Goal: Task Accomplishment & Management: Complete application form

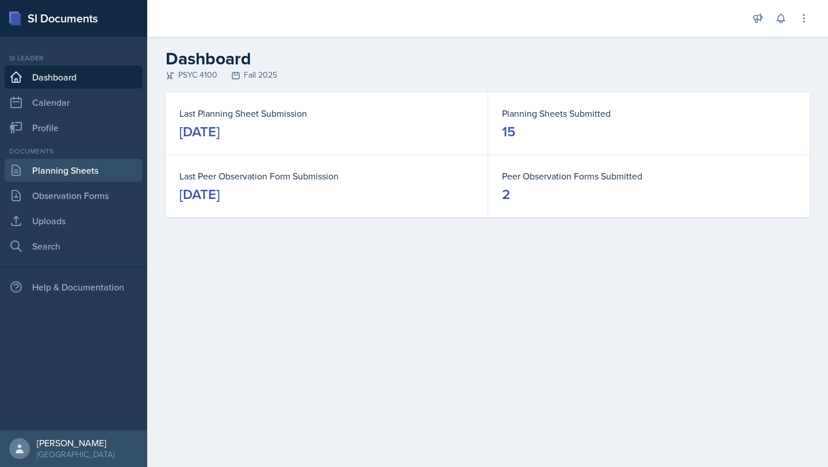
click at [83, 171] on link "Planning Sheets" at bounding box center [74, 170] width 138 height 23
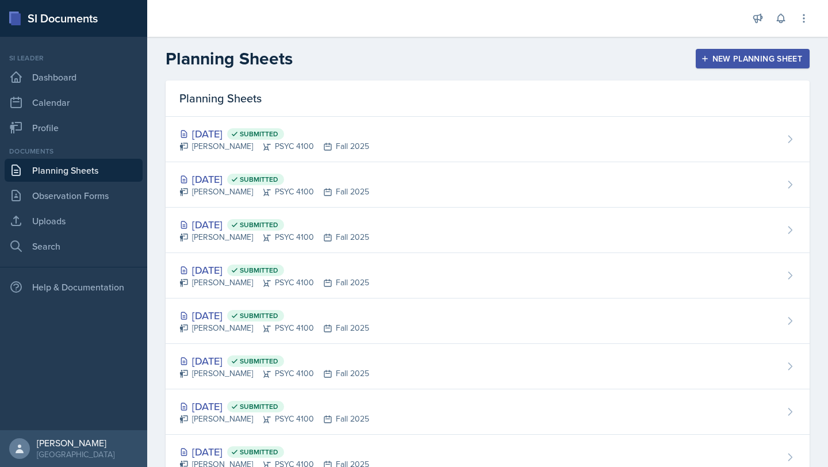
click at [730, 56] on div "New Planning Sheet" at bounding box center [752, 58] width 99 height 9
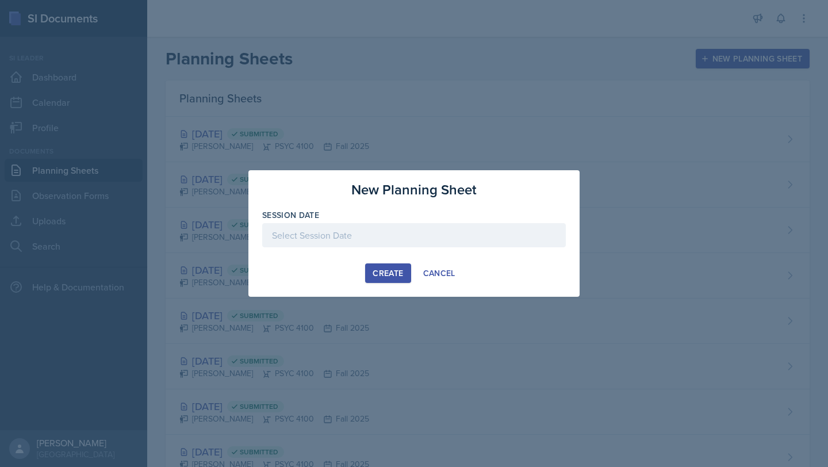
click at [386, 230] on div at bounding box center [414, 235] width 304 height 24
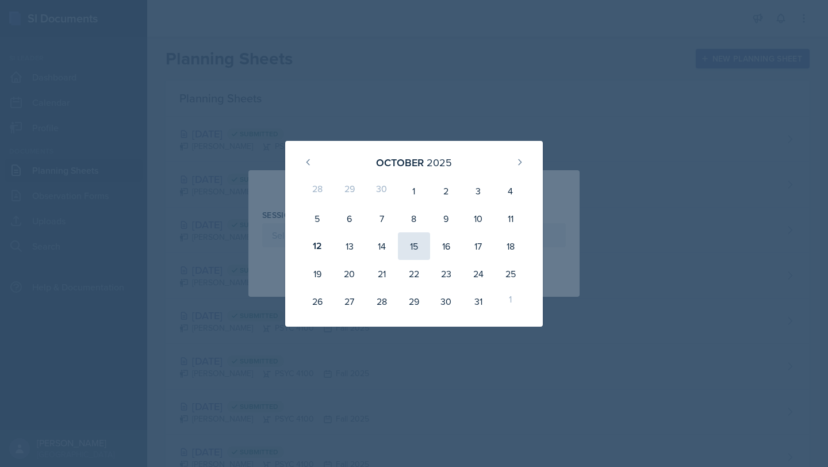
click at [416, 250] on div "15" at bounding box center [414, 246] width 32 height 28
type input "[DATE]"
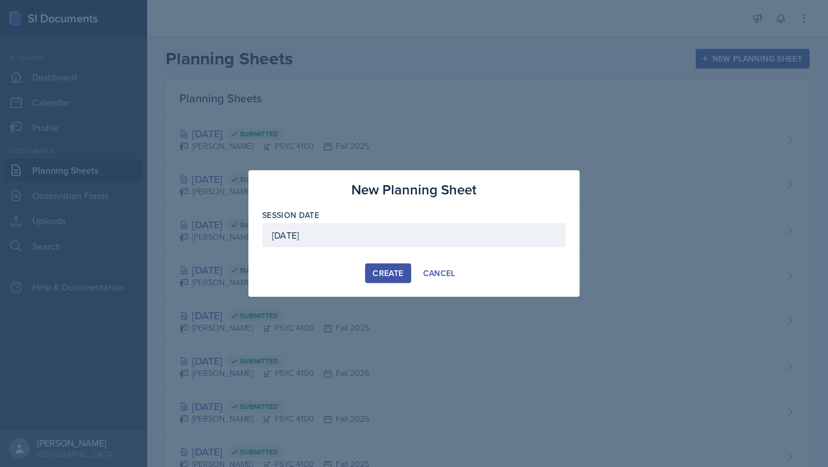
click at [399, 277] on div "Create" at bounding box center [388, 273] width 30 height 9
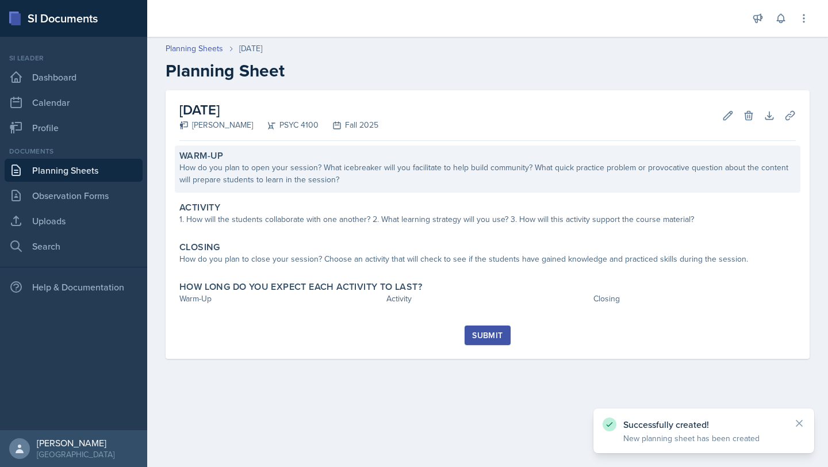
click at [354, 165] on div "How do you plan to open your session? What icebreaker will you facilitate to he…" at bounding box center [487, 174] width 617 height 24
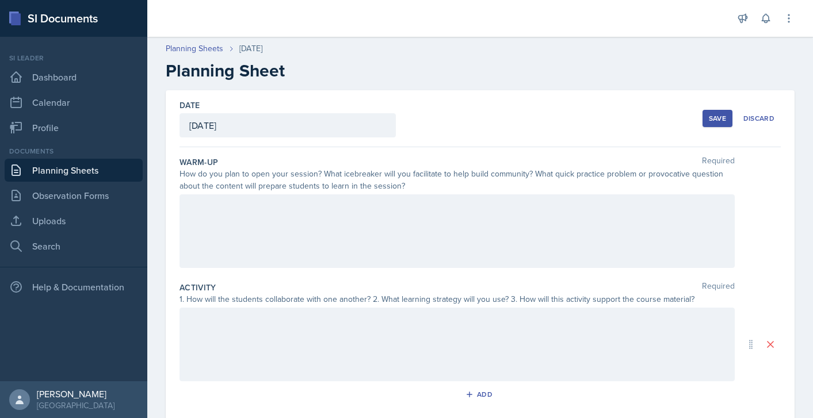
click at [327, 231] on div at bounding box center [456, 231] width 555 height 74
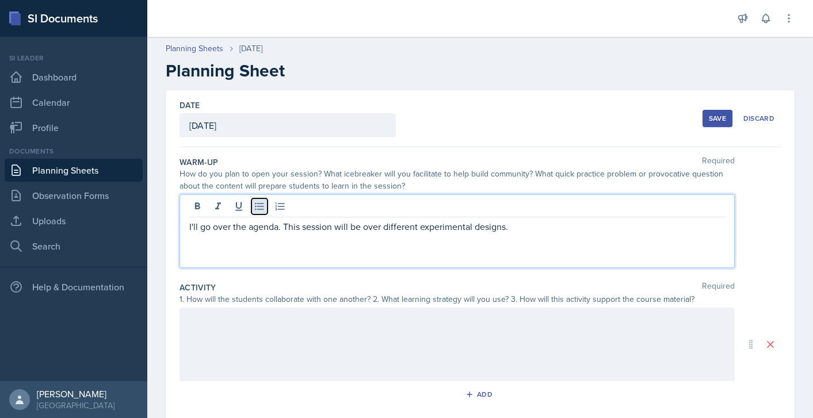
click at [259, 205] on icon at bounding box center [260, 207] width 12 height 12
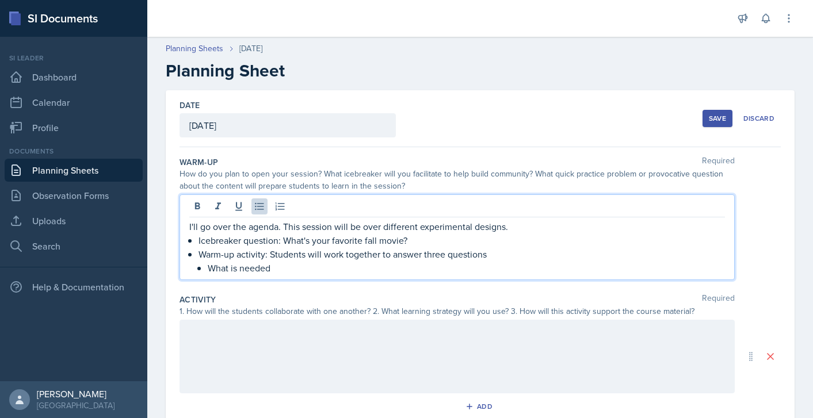
click at [603, 253] on p "Warm-up activity: Students will work together to answer three questions" at bounding box center [461, 254] width 526 height 14
click at [411, 259] on p "Warm-up activity: Students will work together to answer three questions (5 mins)" at bounding box center [461, 254] width 526 height 14
click at [370, 269] on p "What is needed" at bounding box center [466, 268] width 517 height 14
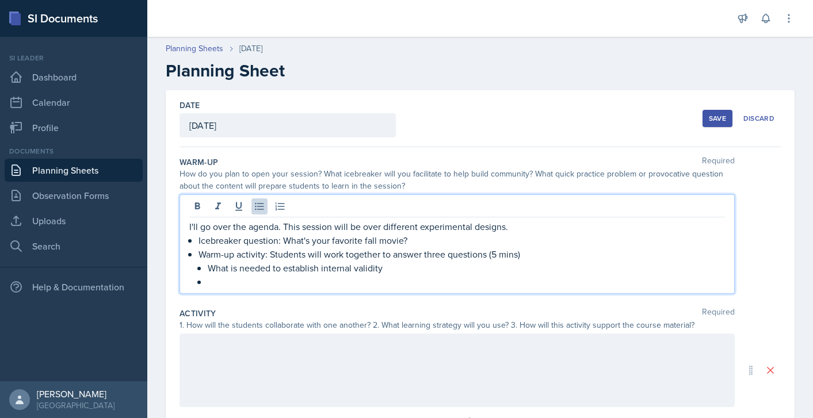
click at [407, 270] on p "What is needed to establish internal validity" at bounding box center [466, 268] width 517 height 14
click at [342, 291] on div "I'll go over the agenda. This session will be over different experimental desig…" at bounding box center [456, 244] width 555 height 100
click at [315, 288] on p at bounding box center [466, 282] width 517 height 14
click at [388, 258] on p "Warm-up activity: Students will work together to answer three questions (5 mins)" at bounding box center [461, 254] width 526 height 14
click at [392, 270] on p "What is needed to establish internal validity?" at bounding box center [466, 268] width 517 height 14
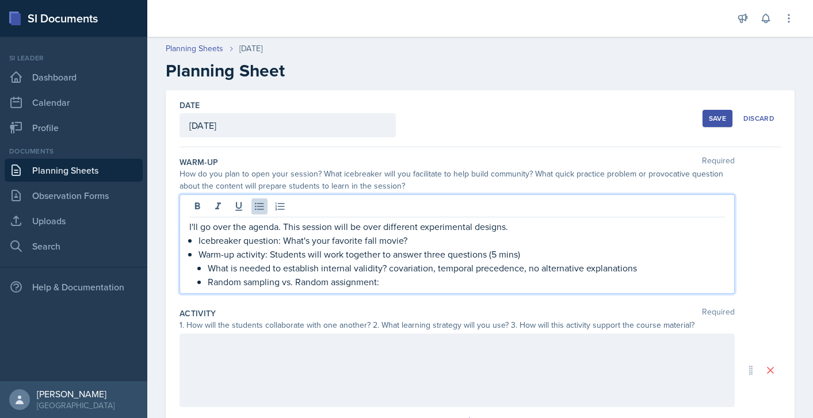
click at [400, 280] on p "Random sampling vs. Random assignment:" at bounding box center [466, 282] width 517 height 14
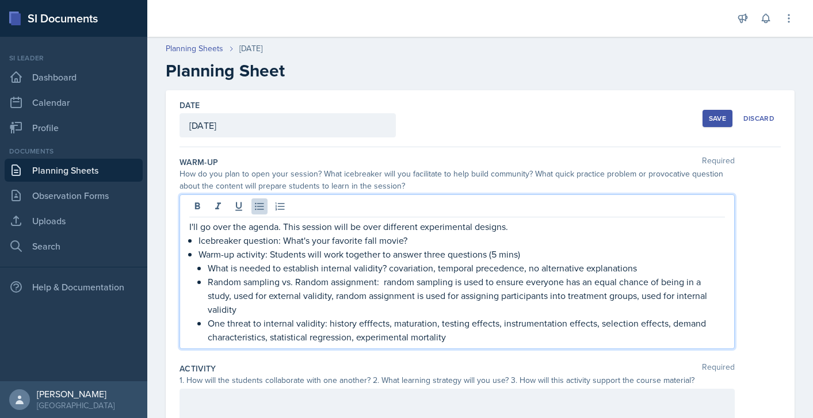
click at [370, 323] on p "One threat to internal validity: history efffects, maturation, testing effects,…" at bounding box center [466, 330] width 517 height 28
click at [369, 307] on p "Random sampling vs. Random assignment: random sampling is used to ensure everyo…" at bounding box center [466, 295] width 517 height 41
click at [209, 325] on p "One threat to internal validity: history effects, maturation, testing effects, …" at bounding box center [466, 330] width 517 height 28
click at [243, 319] on p "What's One threat to internal validity: history effects, maturation, testing ef…" at bounding box center [466, 330] width 517 height 28
click at [533, 345] on div "I'll go over the agenda. This session will be over different experimental desig…" at bounding box center [456, 271] width 555 height 155
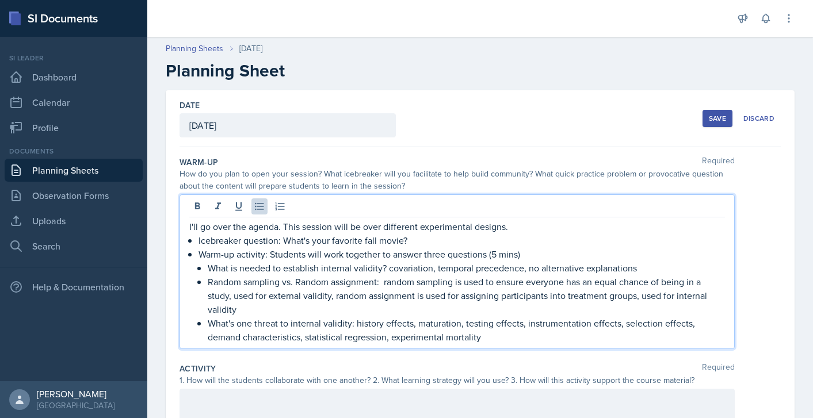
click at [529, 340] on p "What's one threat to internal validity: history effects, maturation, testing ef…" at bounding box center [466, 330] width 517 height 28
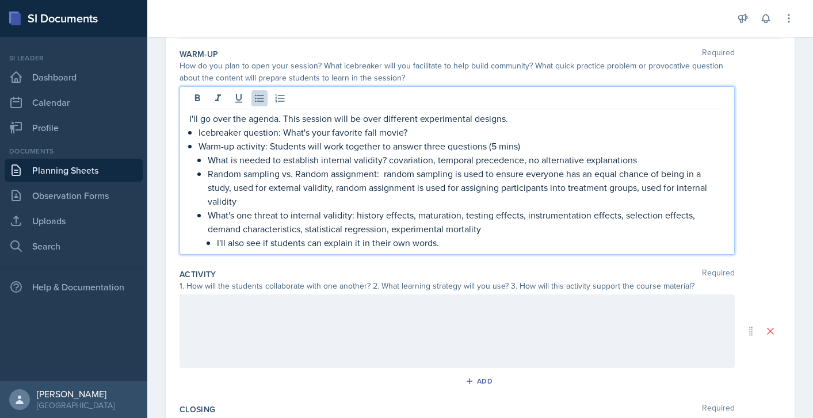
click at [355, 318] on div at bounding box center [456, 332] width 555 height 74
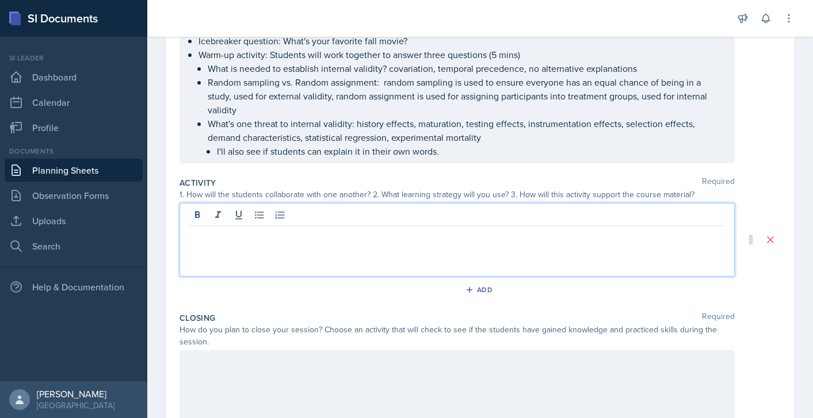
scroll to position [200, 0]
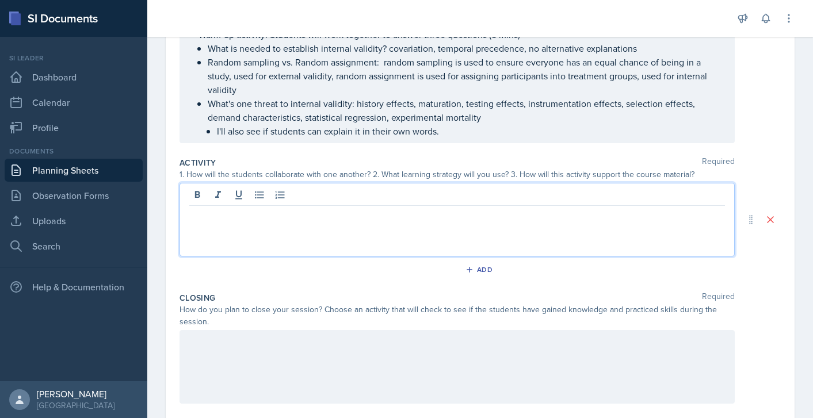
click at [314, 349] on p at bounding box center [457, 342] width 536 height 14
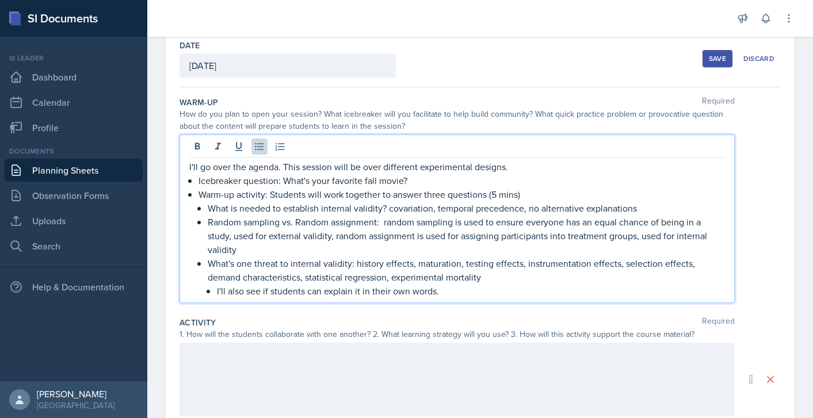
scroll to position [80, 0]
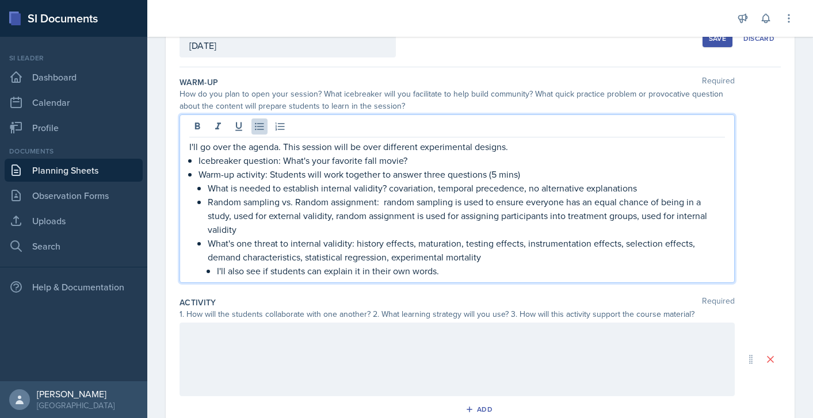
click at [458, 269] on p "I'll also see if students can explain it in their own words." at bounding box center [471, 271] width 508 height 14
click at [363, 271] on p "I'll also see if students can explain it in their own words." at bounding box center [471, 271] width 508 height 14
click at [312, 350] on div at bounding box center [456, 360] width 555 height 74
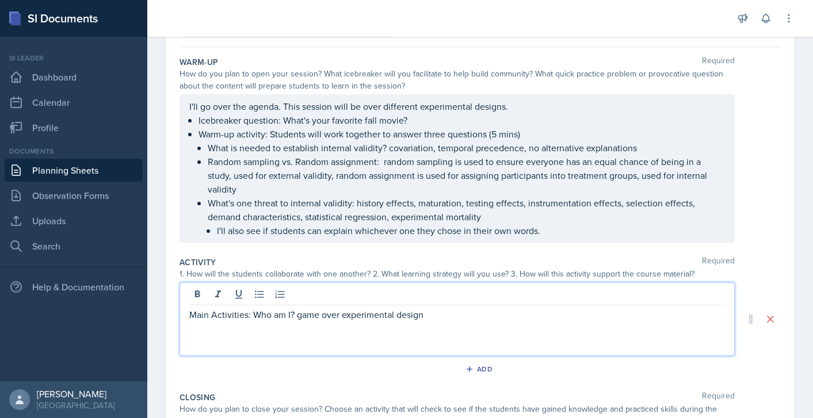
click at [521, 99] on div "I'll go over the agenda. This session will be over different experimental desig…" at bounding box center [456, 168] width 555 height 148
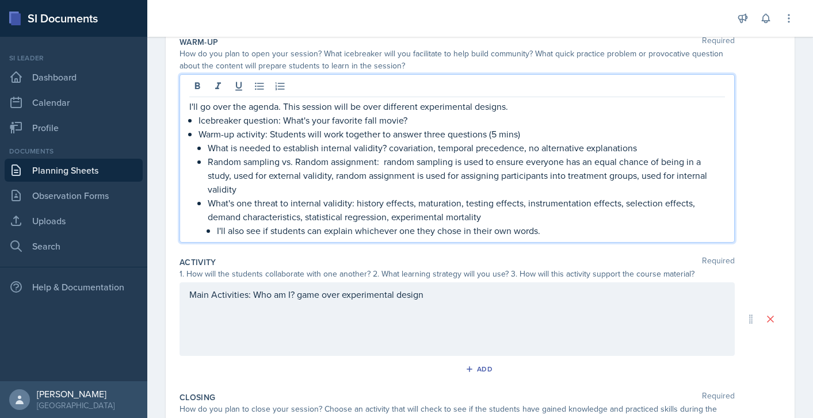
click at [519, 103] on p "I'll go over the agenda. This session will be over different experimental desig…" at bounding box center [457, 107] width 536 height 14
click at [462, 300] on div "Main Activities: Who am I? game over experimental design" at bounding box center [456, 319] width 555 height 74
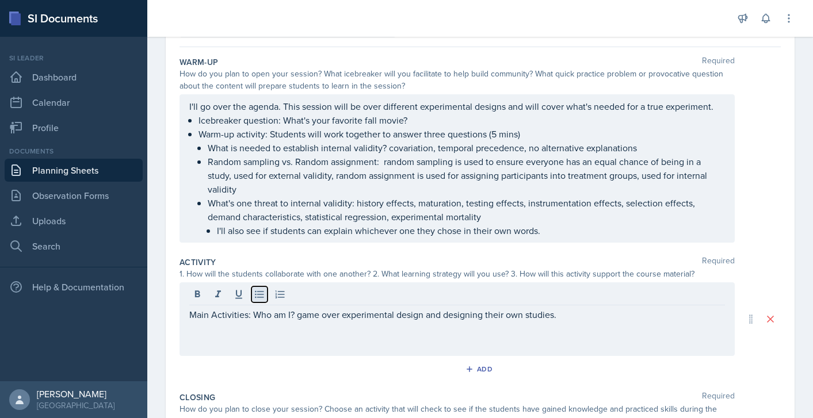
click at [256, 287] on button at bounding box center [259, 294] width 16 height 16
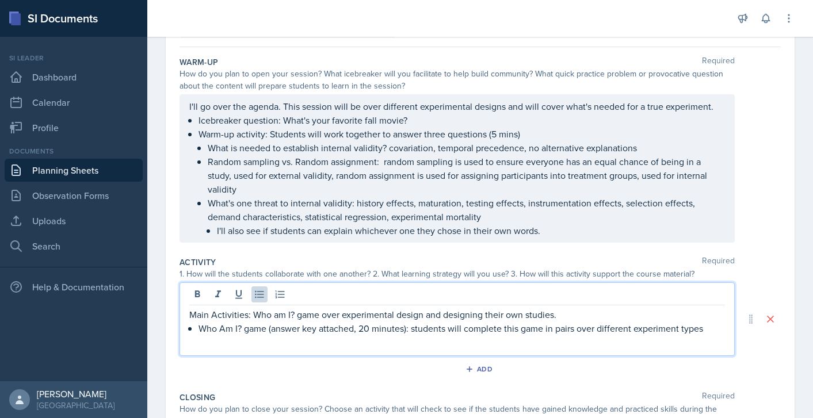
click at [633, 328] on p "Who Am I? game (answer key attached, 20 minutes): students will complete this g…" at bounding box center [461, 329] width 526 height 14
click at [676, 330] on p "Who Am I? game (answer key attached, 20 minutes): students will complete this g…" at bounding box center [461, 329] width 526 height 14
click at [679, 331] on p "Who Am I? game (answer key attached, 20 minutes): students will complete this g…" at bounding box center [461, 329] width 526 height 14
click at [536, 348] on p "Who Am I? game (answer key attached, 20 minutes): students will complete this g…" at bounding box center [461, 336] width 526 height 28
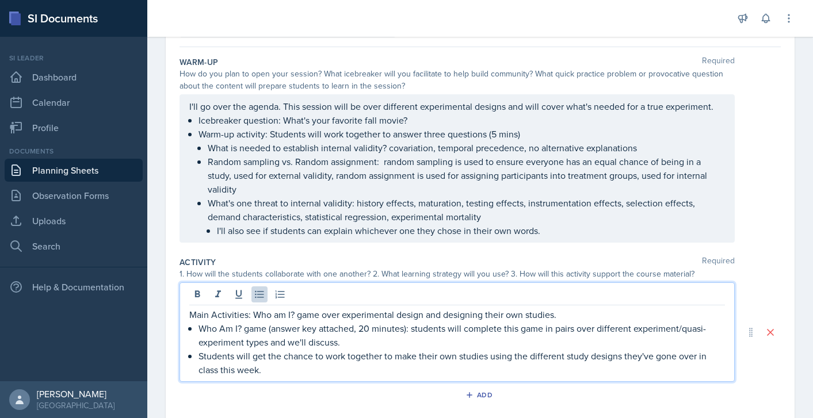
click at [198, 357] on p "Students will get the chance to work together to make their own studies using t…" at bounding box center [461, 363] width 526 height 28
click at [372, 328] on p "Who Am I? game (answer key attached, 20 minutes): students will complete this g…" at bounding box center [461, 336] width 526 height 28
click at [295, 355] on p "Study Design activity (20 minutes) Students will get the chance to work togethe…" at bounding box center [461, 363] width 526 height 28
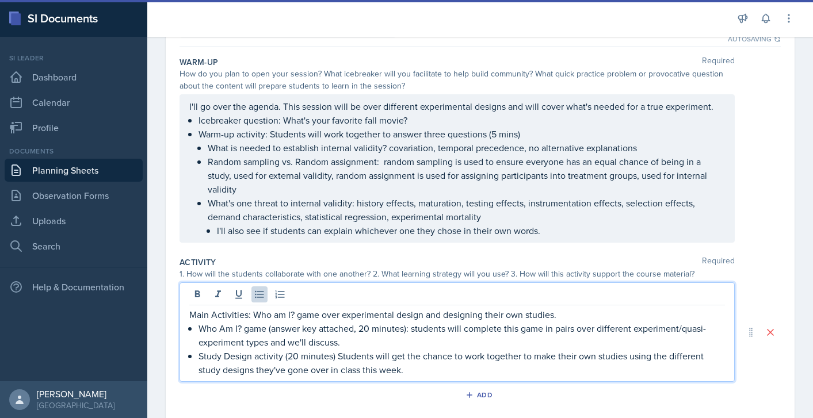
click at [416, 370] on p "Study Design activity (20 minutes) Students will get the chance to work togethe…" at bounding box center [461, 363] width 526 height 28
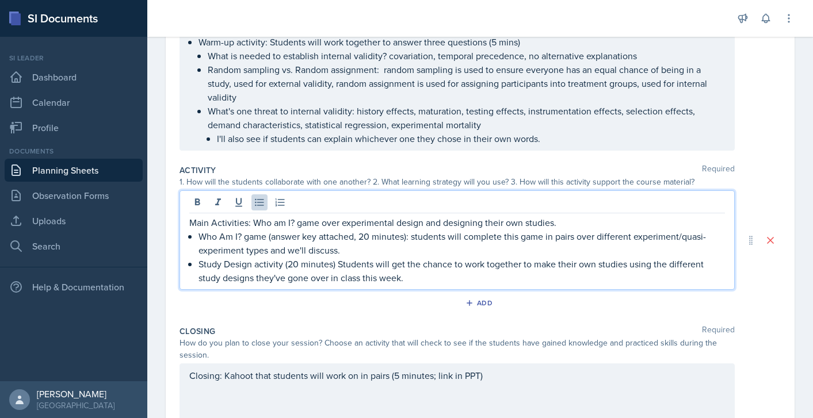
scroll to position [191, 0]
click at [517, 380] on div "Closing: Kahoot that students will work on in pairs (5 minutes; link in PPT)" at bounding box center [456, 402] width 555 height 74
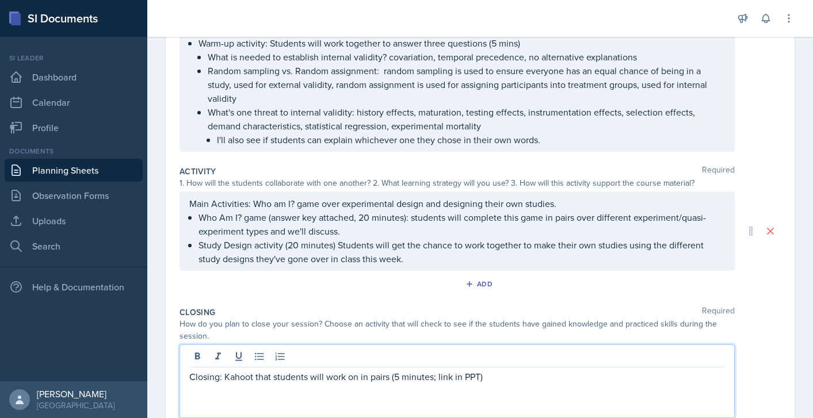
scroll to position [171, 0]
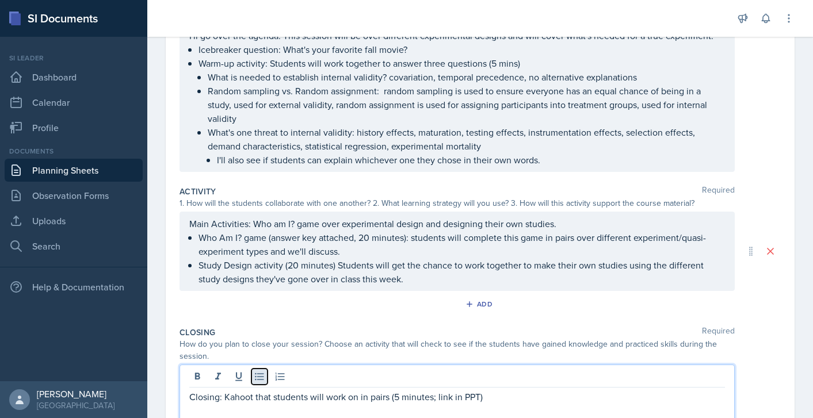
click at [265, 378] on icon at bounding box center [260, 377] width 12 height 12
click at [531, 401] on p "Closing: Kahoot that students will work on in pairs (5 minutes; link in PPT)" at bounding box center [461, 397] width 526 height 14
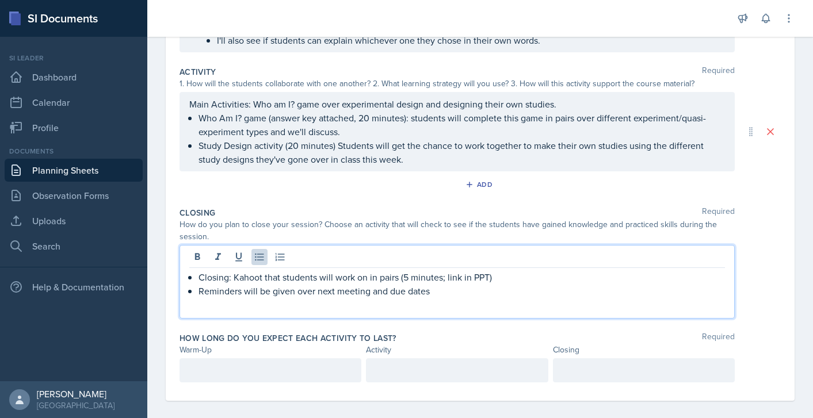
click at [293, 372] on p at bounding box center [270, 371] width 162 height 14
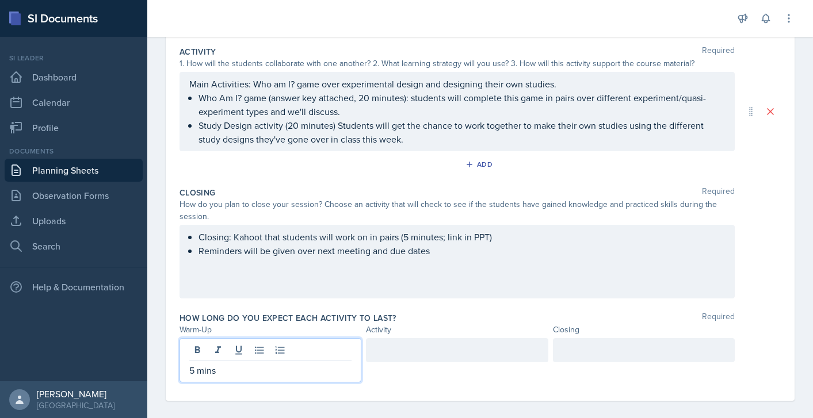
click at [633, 355] on div at bounding box center [644, 350] width 182 height 24
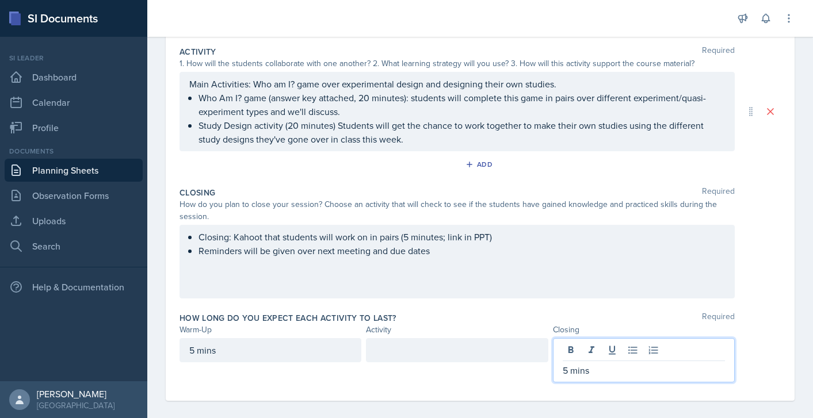
click at [461, 349] on div at bounding box center [457, 350] width 182 height 24
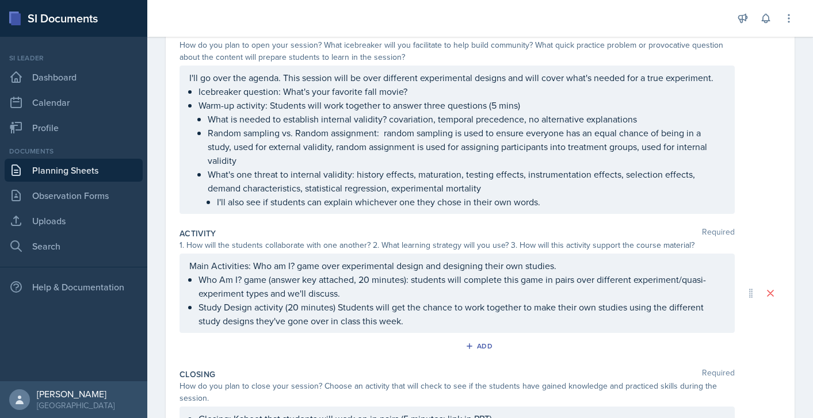
scroll to position [0, 0]
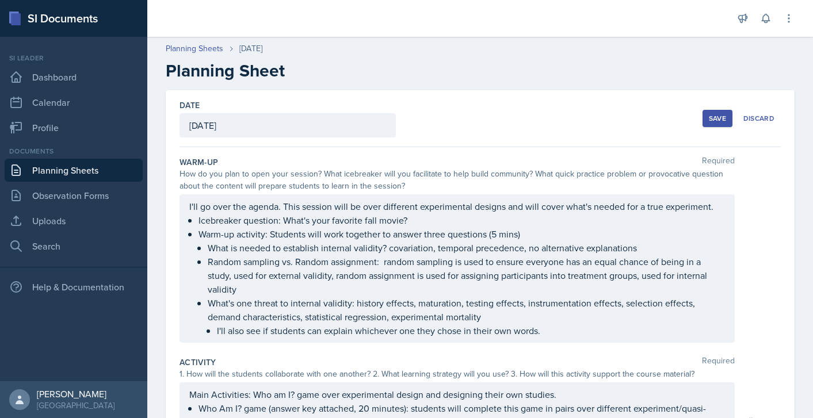
click at [709, 114] on div "Save" at bounding box center [717, 118] width 17 height 9
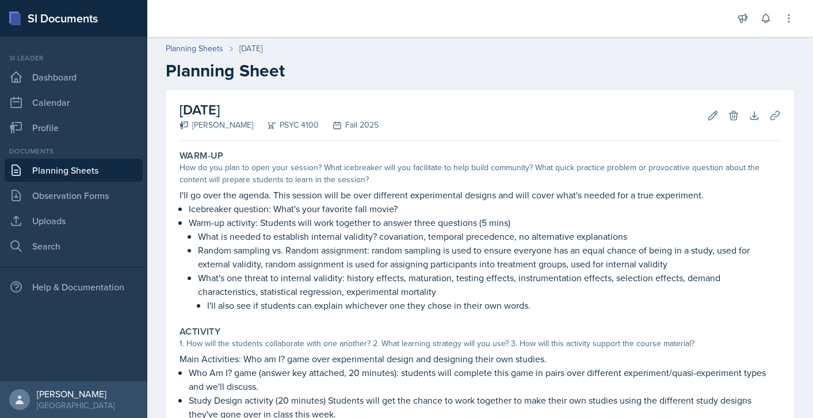
click at [87, 171] on link "Planning Sheets" at bounding box center [74, 170] width 138 height 23
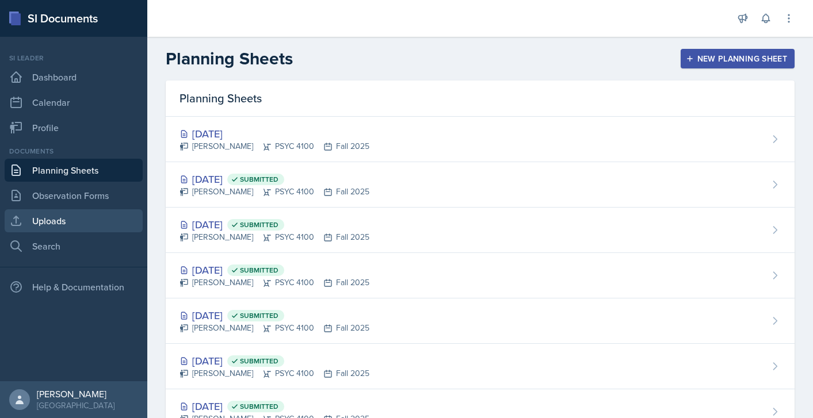
click at [72, 228] on link "Uploads" at bounding box center [74, 220] width 138 height 23
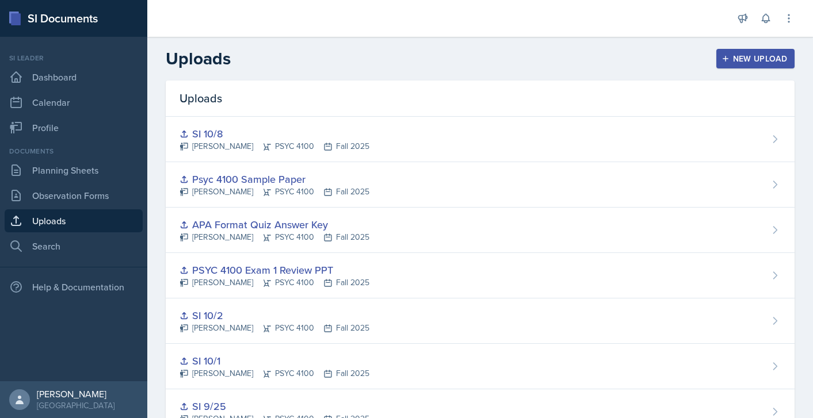
click at [740, 66] on button "New Upload" at bounding box center [755, 59] width 79 height 20
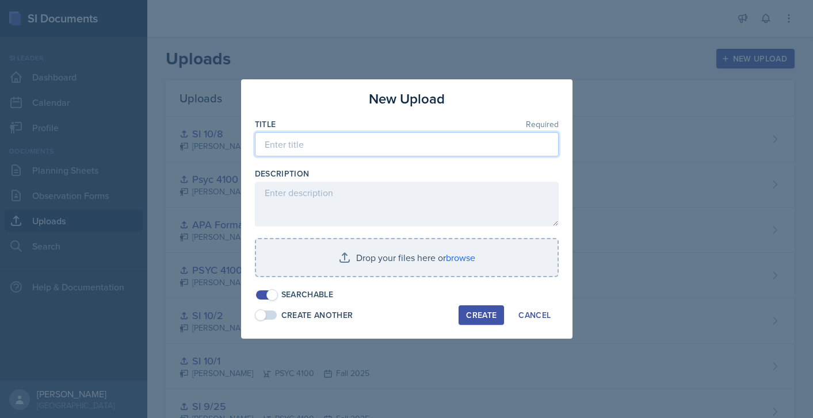
click at [425, 146] on input at bounding box center [407, 144] width 304 height 24
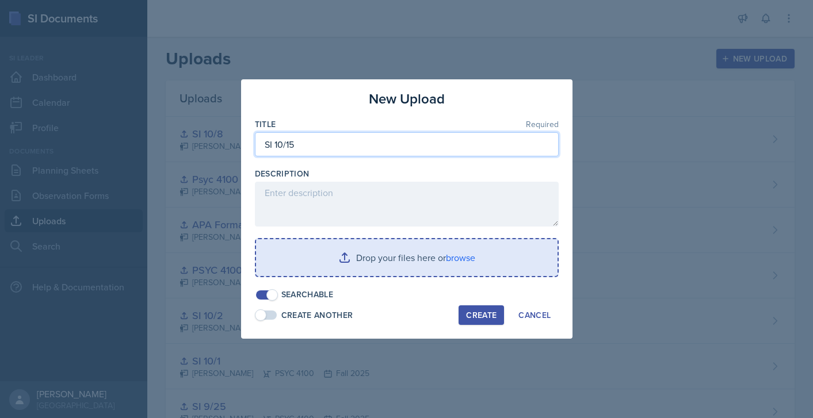
type input "SI 10/15"
click at [449, 263] on input "file" at bounding box center [406, 257] width 301 height 37
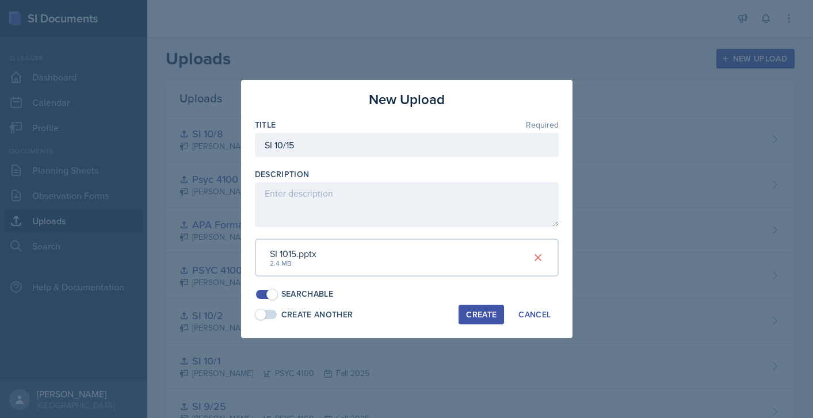
click at [476, 318] on div "Create" at bounding box center [481, 314] width 30 height 9
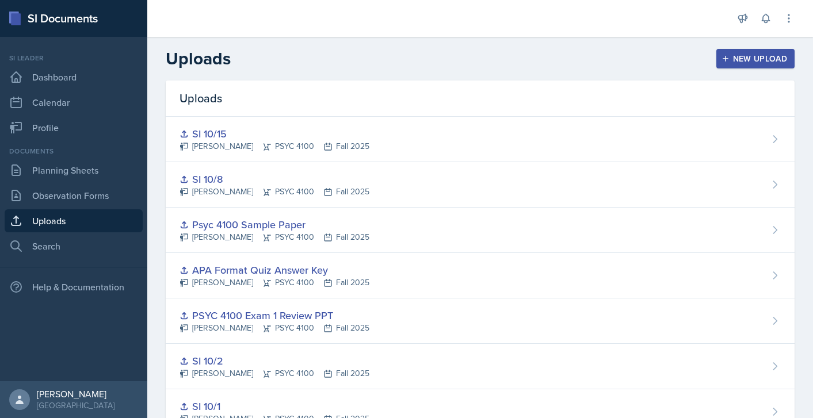
click at [744, 66] on button "New Upload" at bounding box center [755, 59] width 79 height 20
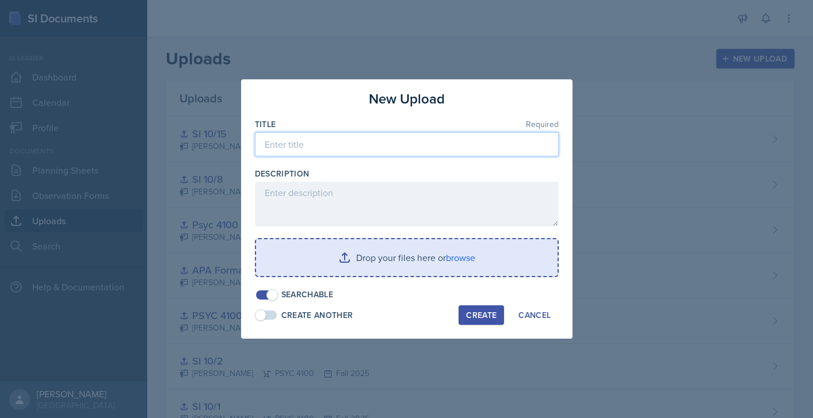
click at [353, 146] on input at bounding box center [407, 144] width 304 height 24
type input "Who Am I: Study Design game"
click at [457, 258] on input "file" at bounding box center [406, 257] width 301 height 37
click at [476, 266] on input "file" at bounding box center [406, 257] width 301 height 37
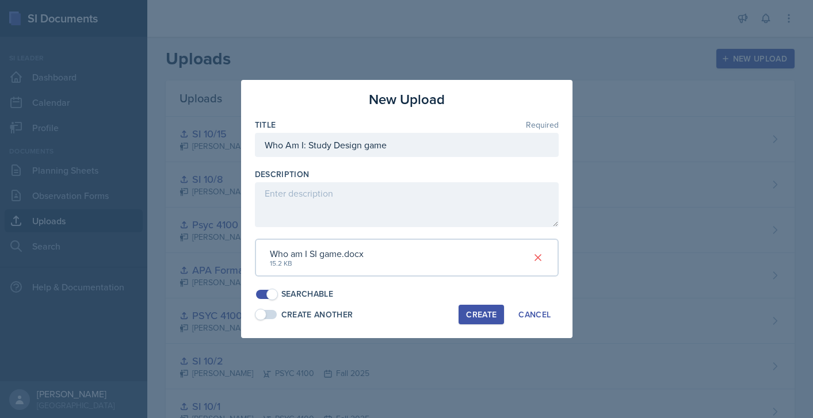
click at [481, 318] on div "Create" at bounding box center [481, 314] width 30 height 9
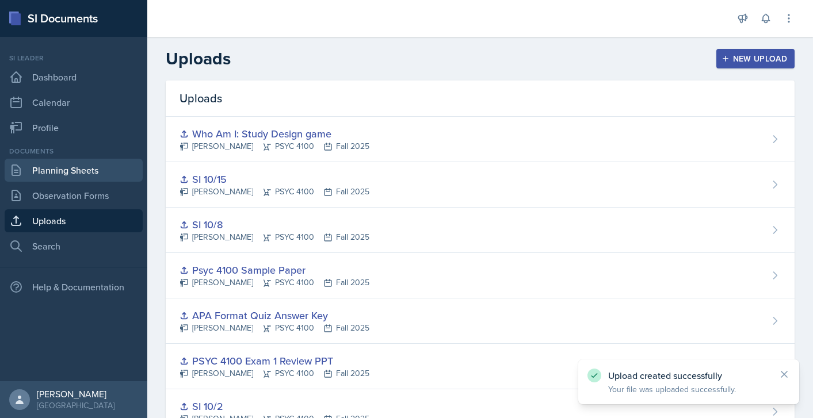
click at [97, 172] on link "Planning Sheets" at bounding box center [74, 170] width 138 height 23
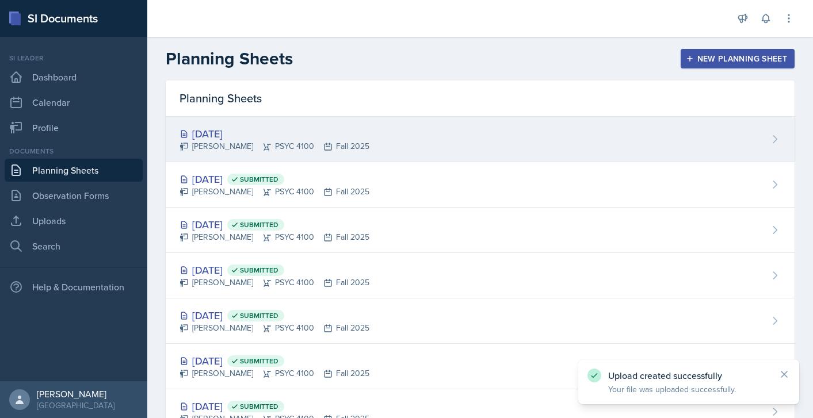
click at [566, 137] on div "[DATE] [PERSON_NAME] PSYC 4100 Fall 2025" at bounding box center [480, 139] width 629 height 45
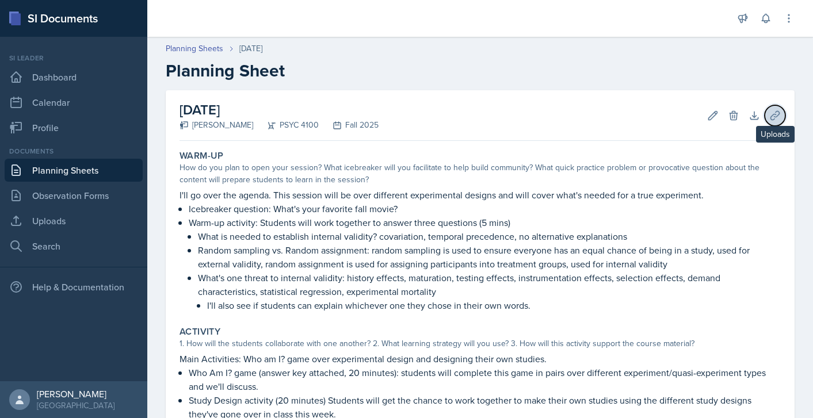
click at [769, 113] on icon at bounding box center [775, 116] width 12 height 12
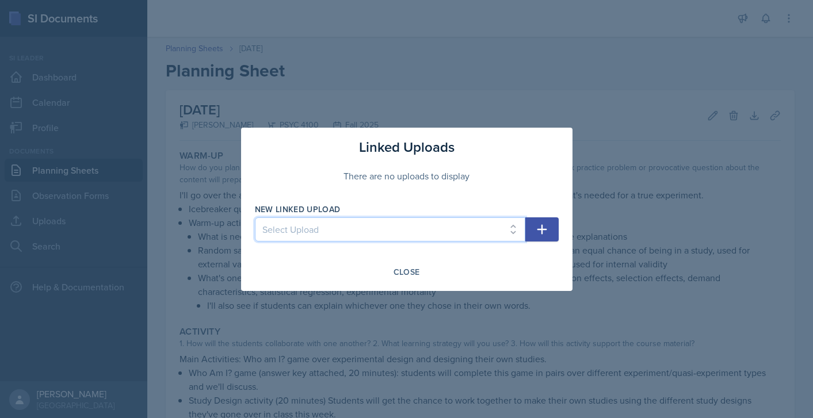
click at [500, 233] on select "Select Upload SI1 Practice Quiz SI1 Powerpoint SI2 Powerpoint SI3 Powerpoint SI…" at bounding box center [390, 229] width 270 height 24
select select "5ccdd9ea-fb93-4a09-b78e-5101c0600f2e"
click at [255, 217] on select "Select Upload SI1 Practice Quiz SI1 Powerpoint SI2 Powerpoint SI3 Powerpoint SI…" at bounding box center [390, 229] width 270 height 24
click at [544, 232] on icon "button" at bounding box center [542, 230] width 14 height 14
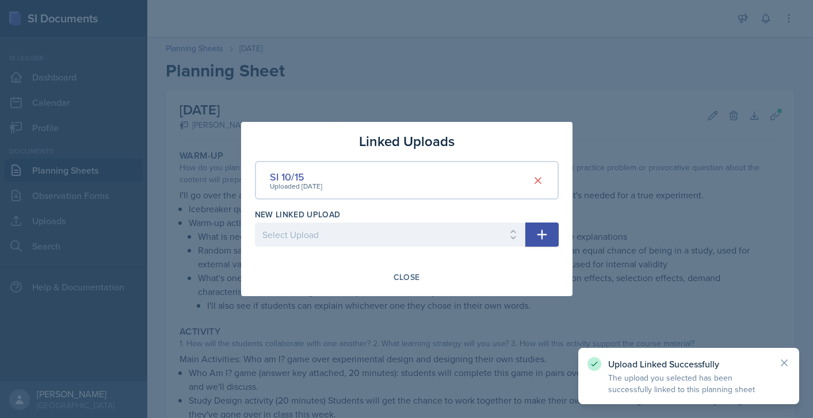
click at [545, 239] on icon "button" at bounding box center [542, 235] width 14 height 14
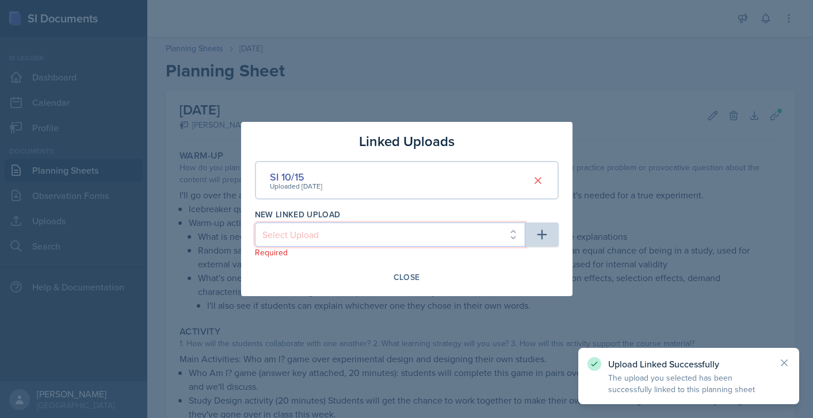
click at [477, 242] on select "Select Upload SI1 Practice Quiz SI1 Powerpoint SI2 Powerpoint SI3 Powerpoint SI…" at bounding box center [390, 235] width 270 height 24
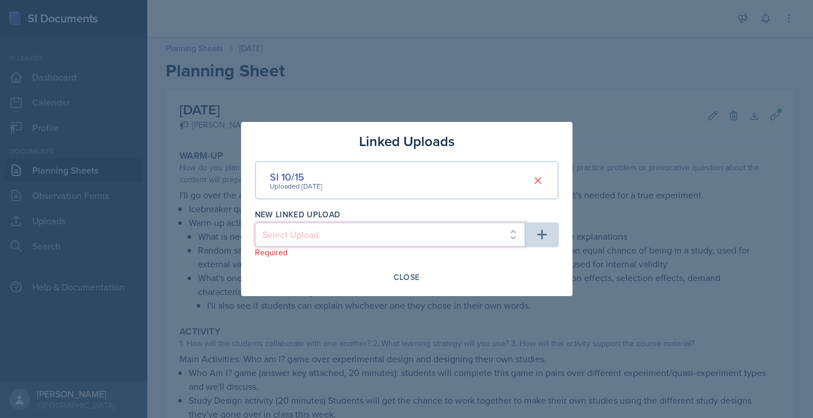
select select "b0b15cf9-ef7f-4a6e-8d3d-4077b5657081"
click at [255, 223] on select "Select Upload SI1 Practice Quiz SI1 Powerpoint SI2 Powerpoint SI3 Powerpoint SI…" at bounding box center [390, 235] width 270 height 24
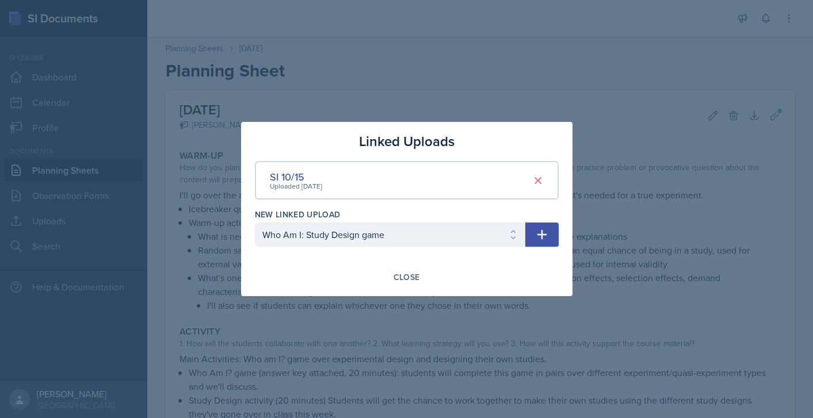
click at [550, 234] on button "button" at bounding box center [541, 235] width 33 height 24
select select
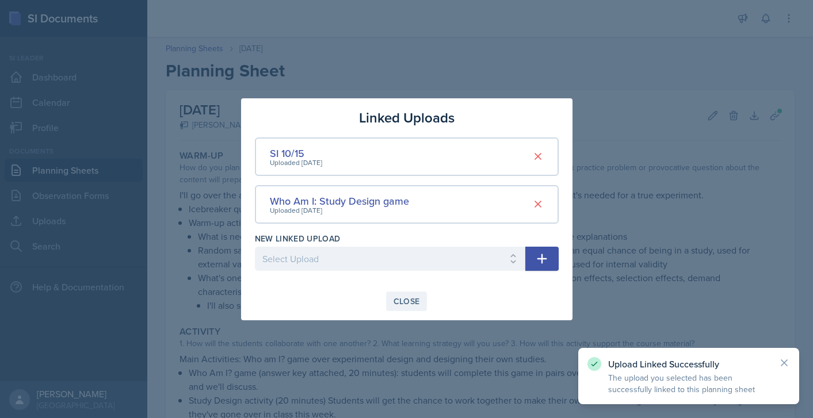
click at [403, 297] on div "Close" at bounding box center [406, 301] width 26 height 9
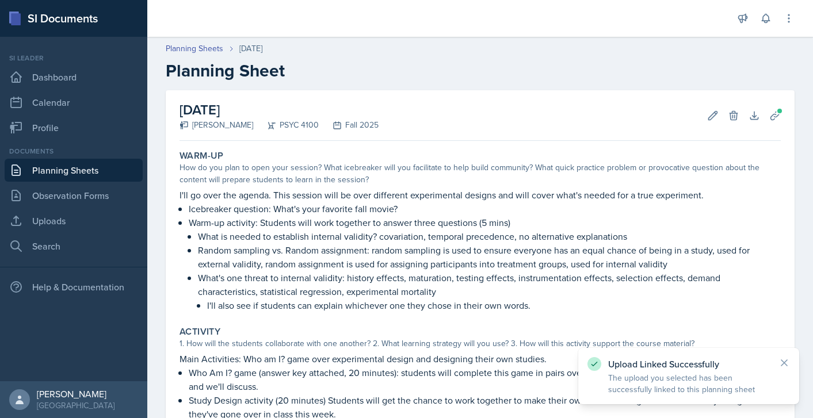
scroll to position [203, 0]
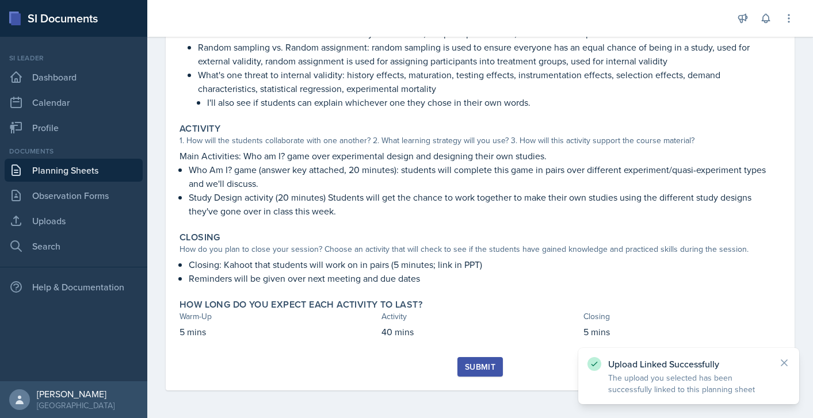
click at [477, 371] on div "Submit" at bounding box center [480, 366] width 30 height 9
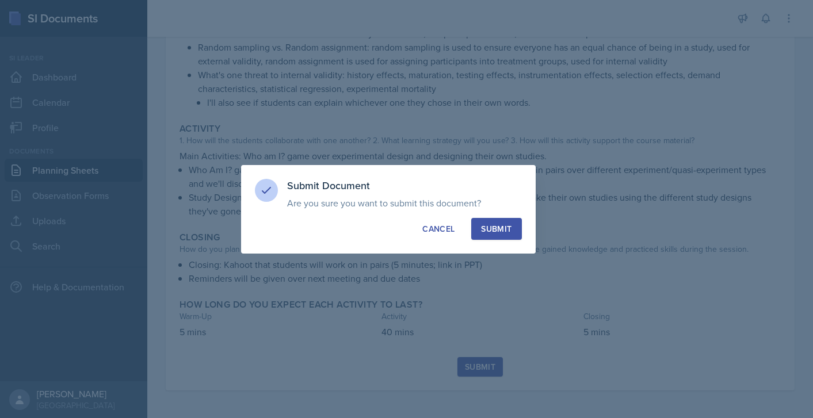
click at [498, 234] on button "Submit" at bounding box center [496, 229] width 50 height 22
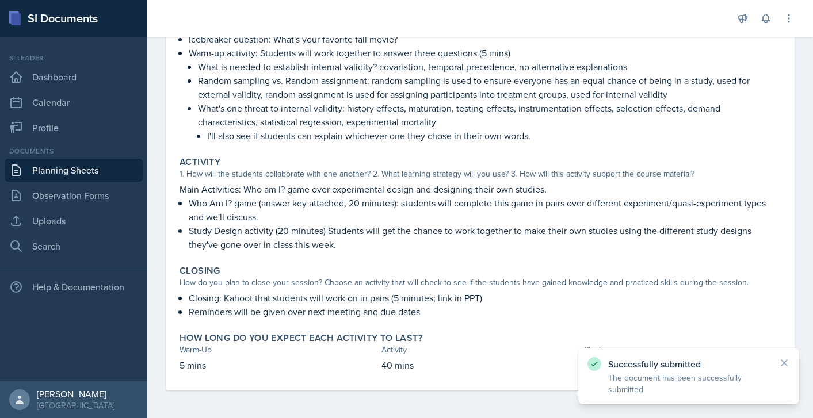
scroll to position [0, 0]
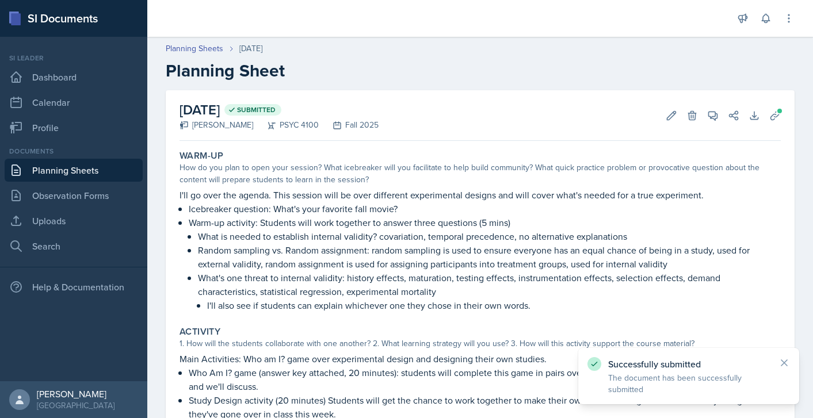
click at [108, 168] on link "Planning Sheets" at bounding box center [74, 170] width 138 height 23
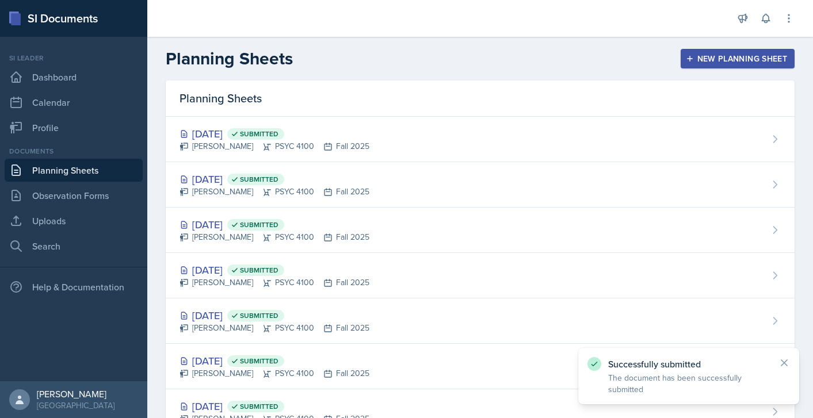
click at [710, 54] on div "New Planning Sheet" at bounding box center [737, 58] width 99 height 9
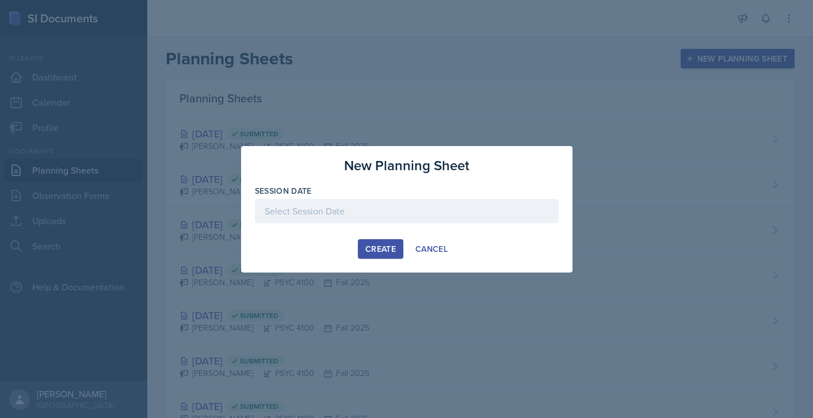
click at [369, 216] on div at bounding box center [407, 211] width 304 height 24
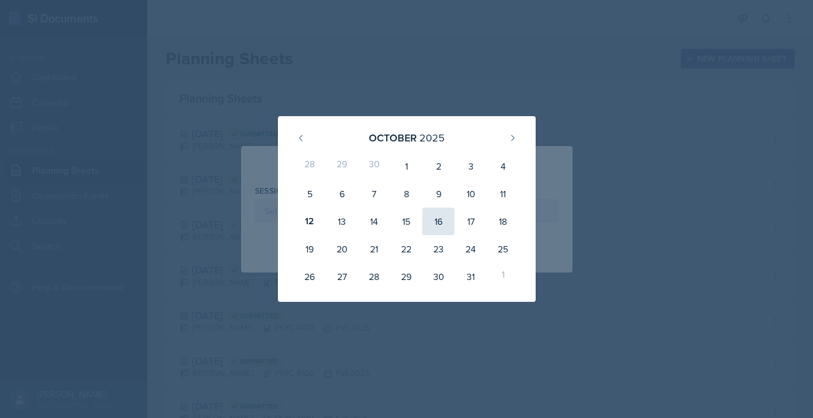
click at [438, 223] on div "16" at bounding box center [438, 222] width 32 height 28
type input "[DATE]"
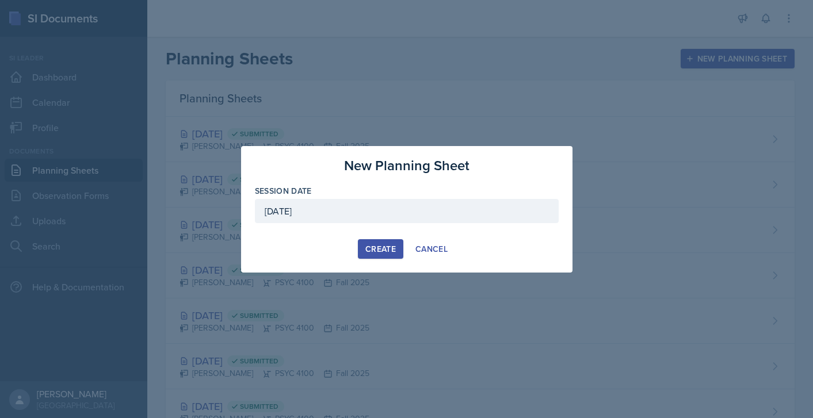
click at [388, 247] on div "Create" at bounding box center [380, 248] width 30 height 9
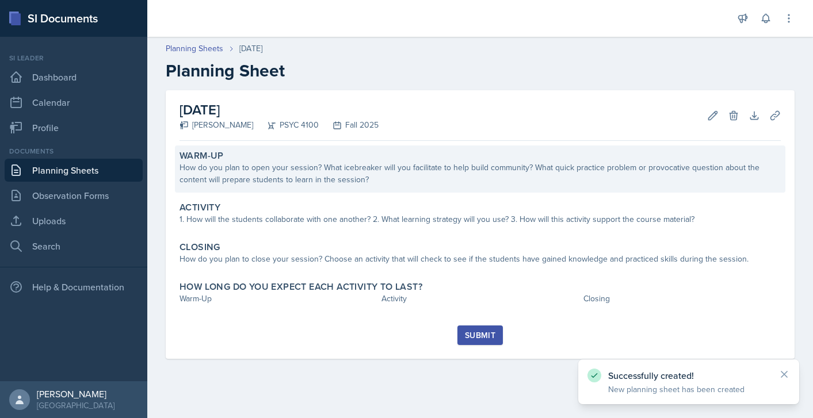
click at [278, 175] on div "How do you plan to open your session? What icebreaker will you facilitate to he…" at bounding box center [479, 174] width 601 height 24
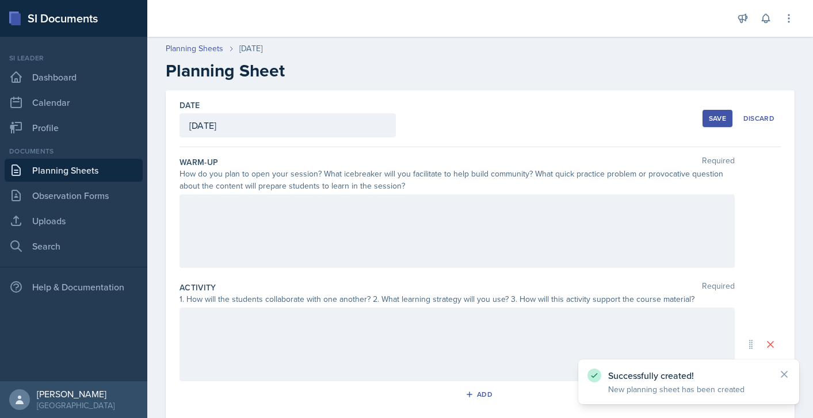
click at [254, 264] on div at bounding box center [456, 231] width 555 height 74
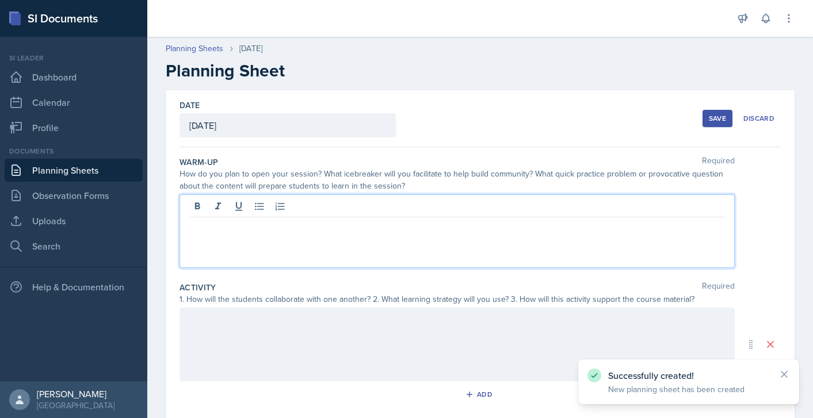
click at [248, 230] on p at bounding box center [457, 227] width 536 height 14
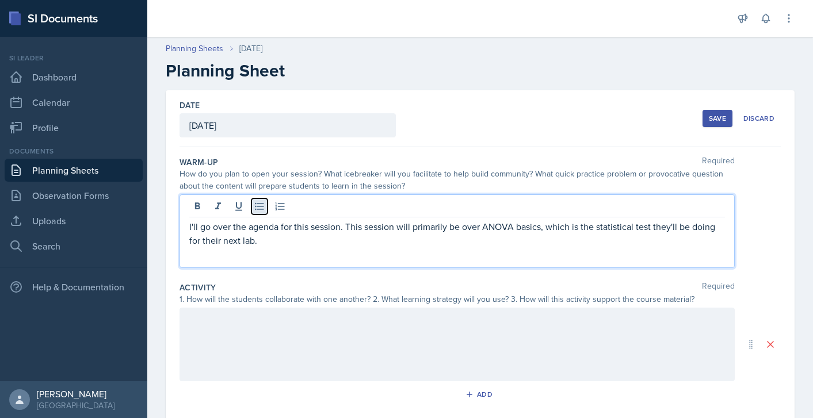
click at [261, 201] on icon at bounding box center [260, 207] width 12 height 12
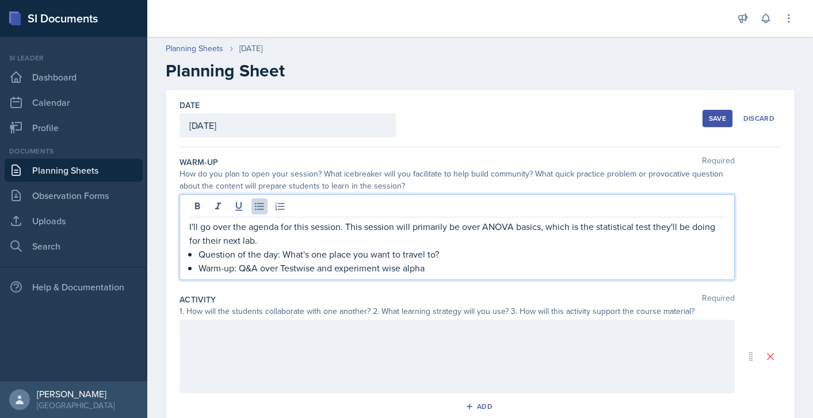
click at [285, 263] on p "Warm-up: Q&A over Testwise and experiment wise alpha" at bounding box center [461, 268] width 526 height 14
click at [442, 270] on p "Warm-up: Q&A over testwise and experiment wise alpha" at bounding box center [461, 268] width 526 height 14
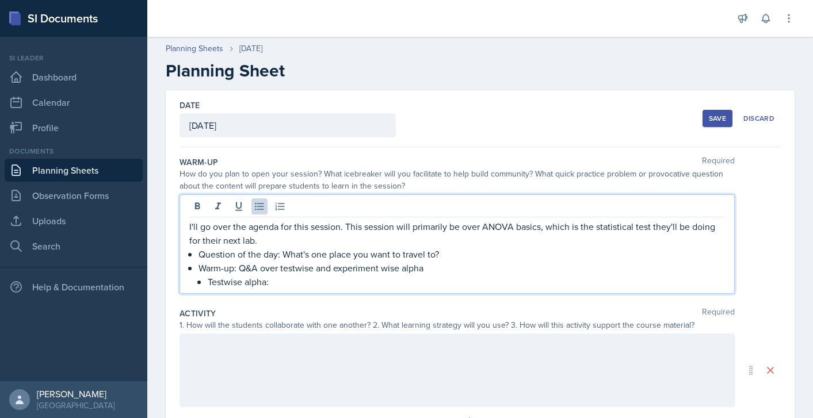
click at [284, 267] on p "Warm-up: Q&A over testwise and experiment wise alpha" at bounding box center [461, 268] width 526 height 14
click at [292, 285] on p "Testwise alpha:" at bounding box center [466, 282] width 517 height 14
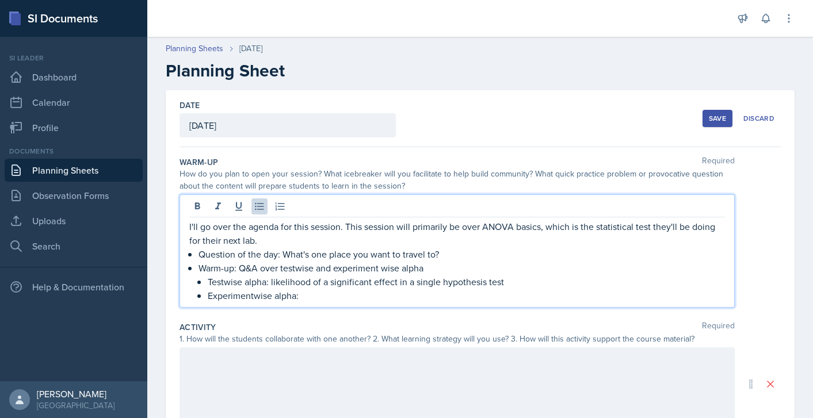
click at [254, 296] on p "Experimentwise alpha:" at bounding box center [466, 296] width 517 height 14
click at [318, 284] on p "Testwise alpha: likelihood of a significant effect in a single hypothesis test" at bounding box center [466, 282] width 517 height 14
click at [315, 295] on p "Experiment-wise alpha:" at bounding box center [466, 296] width 517 height 14
click at [522, 292] on p "Experiment-wise alpha: likelihood of a Type 1 error in an entire experiment" at bounding box center [466, 296] width 517 height 14
click at [450, 263] on p "Warm-up: Q&A over testwise and experiment wise alpha" at bounding box center [461, 268] width 526 height 14
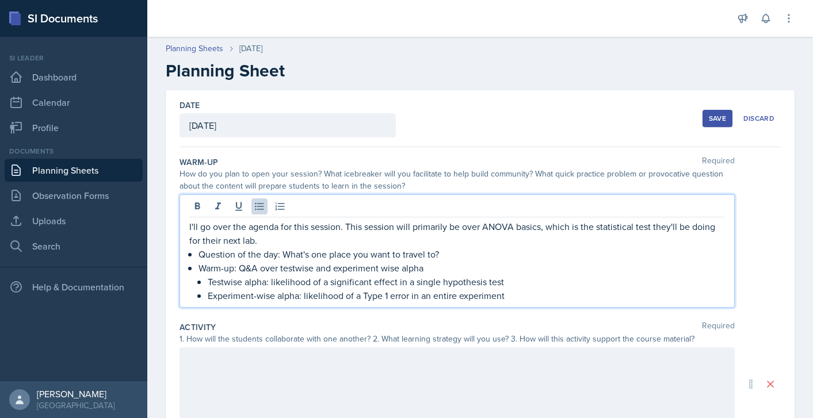
click at [332, 271] on p "Warm-up: Q&A over testwise and experiment wise alpha" at bounding box center [461, 268] width 526 height 14
click at [535, 284] on p "Testwise alpha: likelihood of a significant effect in a single hypothesis test" at bounding box center [466, 282] width 517 height 14
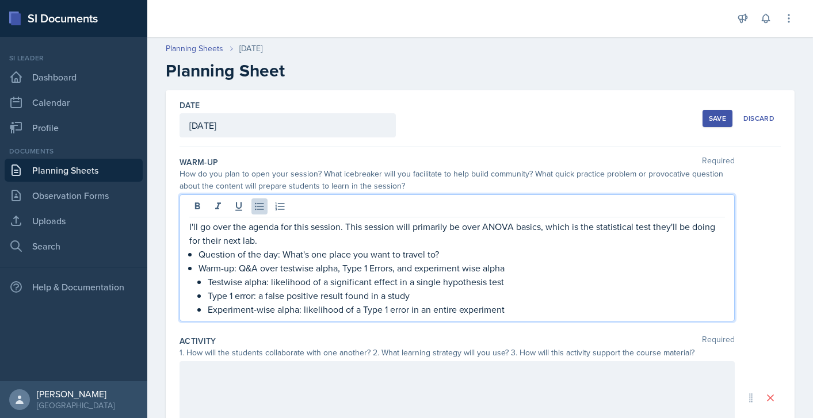
click at [523, 264] on p "Warm-up: Q&A over testwise alpha, Type 1 Errors, and experiment wise alpha" at bounding box center [461, 268] width 526 height 14
click at [234, 271] on p "Warm-up: Q&A over testwise alpha, Type 1 Errors, and experiment wise alpha" at bounding box center [461, 268] width 526 height 14
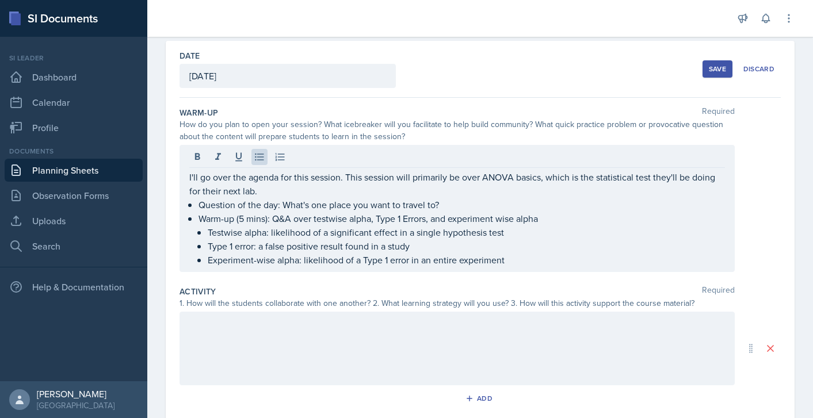
click at [323, 347] on div at bounding box center [456, 349] width 555 height 74
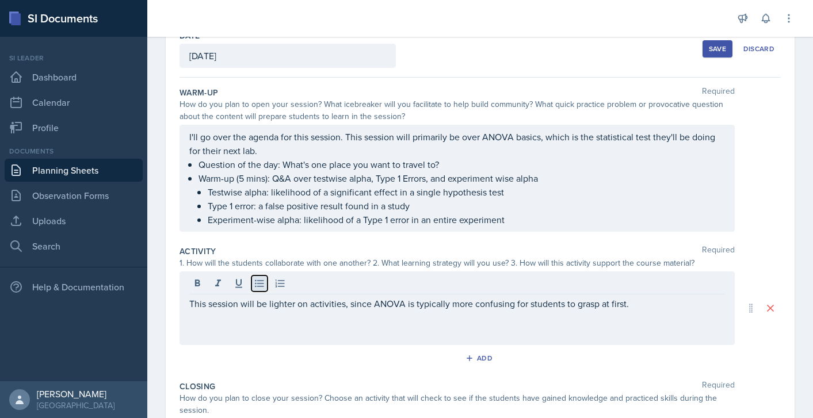
click at [258, 284] on icon at bounding box center [259, 283] width 9 height 7
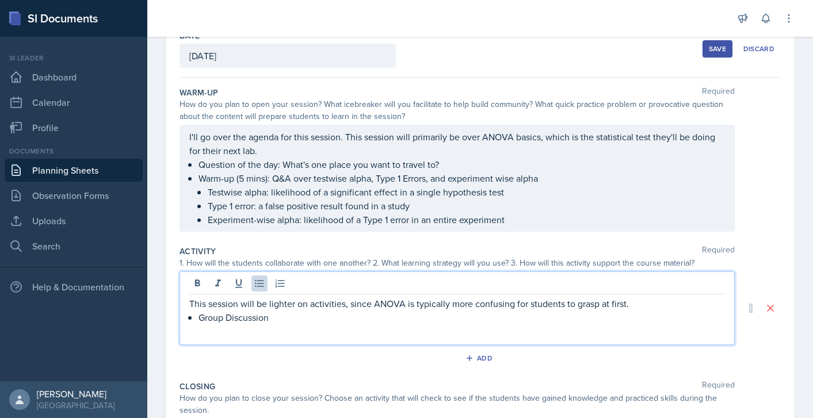
click at [679, 305] on p "This session will be lighter on activities, since ANOVA is typically more confu…" at bounding box center [457, 304] width 536 height 14
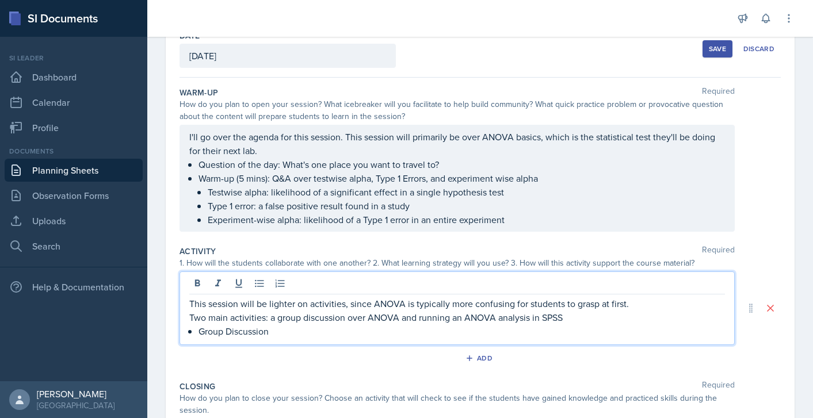
click at [318, 335] on p "Group Discussion" at bounding box center [461, 331] width 526 height 14
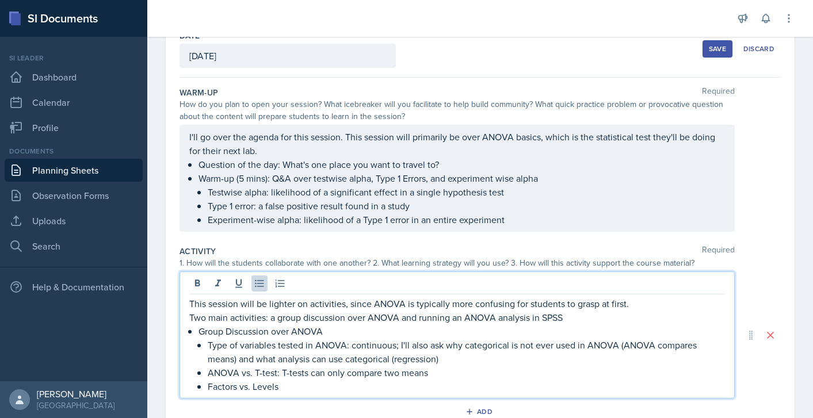
click at [636, 304] on p "This session will be lighter on activities, since ANOVA is typically more confu…" at bounding box center [457, 304] width 536 height 14
click at [360, 323] on p "Two main activities: a group discussion over ANOVA and running an ANOVA analysi…" at bounding box center [457, 318] width 536 height 14
click at [341, 330] on p "Group Discussion over ANOVA" at bounding box center [461, 331] width 526 height 14
click at [323, 334] on p "Group Discussion over ANOVA (20 minutes)" at bounding box center [461, 331] width 526 height 14
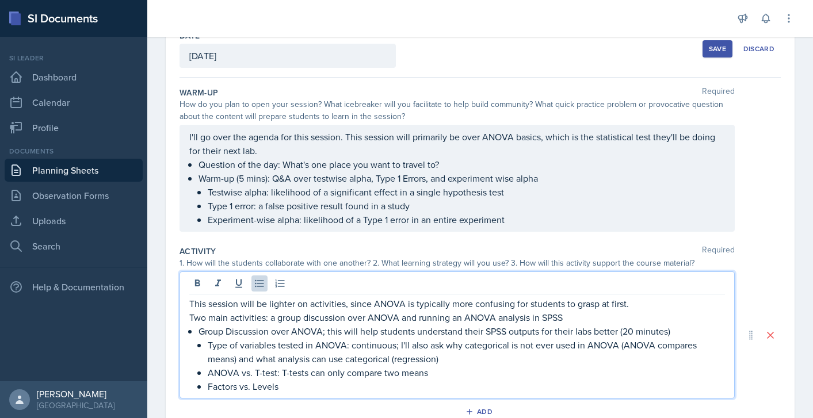
click at [511, 334] on p "Group Discussion over ANOVA; this will help students understand their SPSS outp…" at bounding box center [461, 331] width 526 height 14
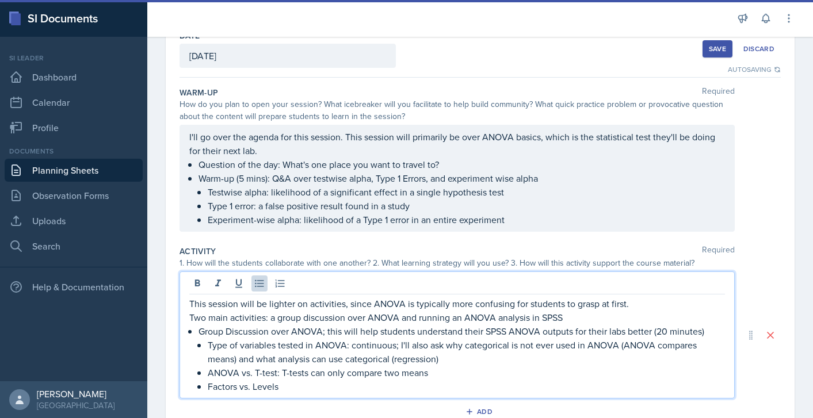
click at [308, 385] on p "Factors vs. Levels" at bounding box center [466, 387] width 517 height 14
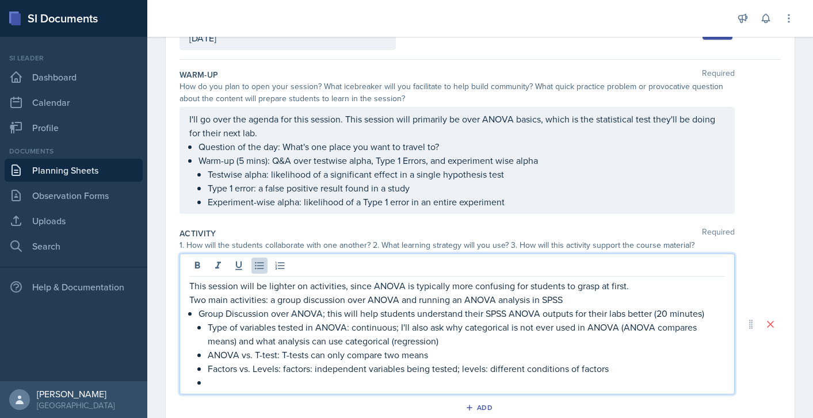
scroll to position [88, 0]
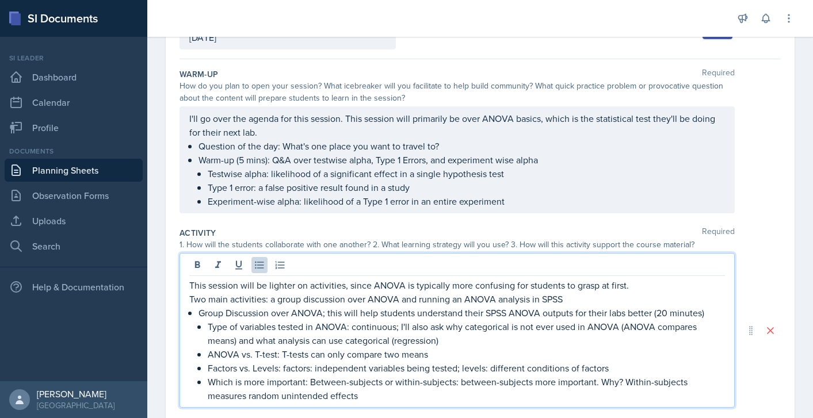
click at [611, 366] on p "Factors vs. Levels: factors: independent variables being tested; levels: differ…" at bounding box center [466, 368] width 517 height 14
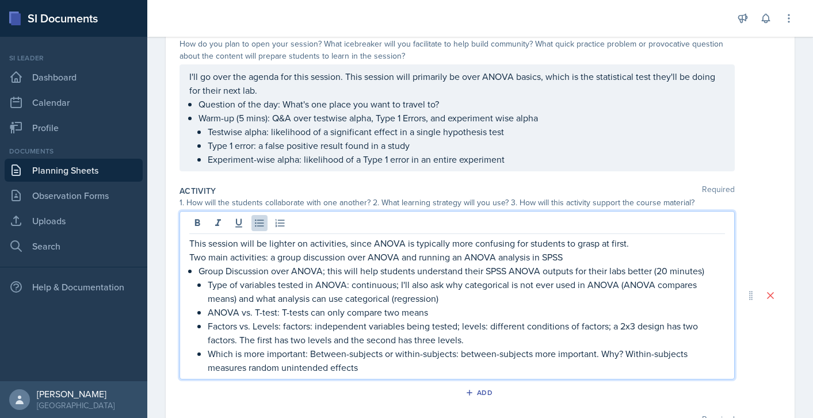
scroll to position [148, 0]
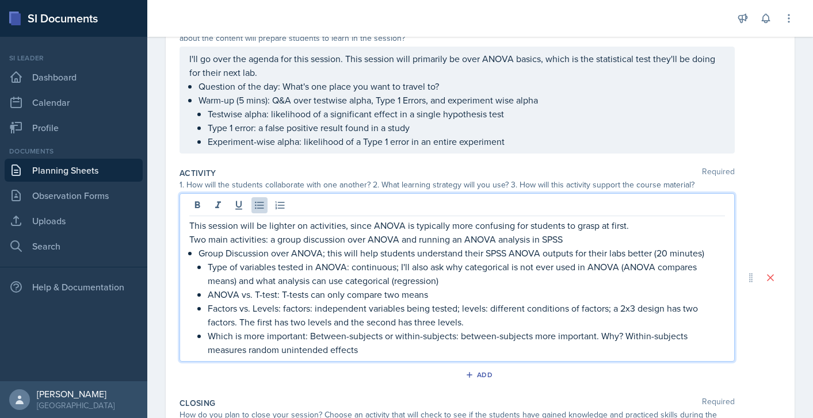
click at [371, 349] on p "Which is more important: Between-subjects or within-subjects: between-subjects …" at bounding box center [466, 343] width 517 height 28
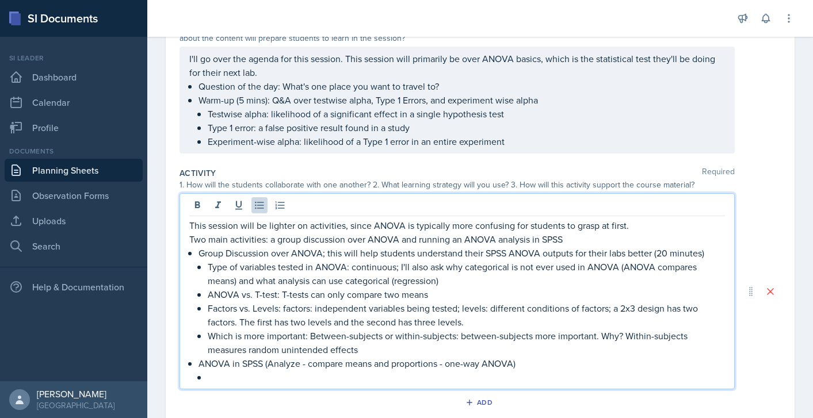
click at [533, 374] on p at bounding box center [466, 377] width 517 height 14
click at [533, 368] on p "ANOVA in SPSS (Analyze - compare means and proportions - one-way ANOVA)" at bounding box center [461, 364] width 526 height 14
click at [270, 366] on p "ANOVA in SPSS (Analyze - compare means and proportions - one-way ANOVA)" at bounding box center [461, 364] width 526 height 14
click at [265, 365] on p "ANOVA in SPSS (steps: Analyze - compare means and proportions - one-way ANOVA)" at bounding box center [461, 364] width 526 height 14
click at [556, 383] on p at bounding box center [466, 377] width 517 height 14
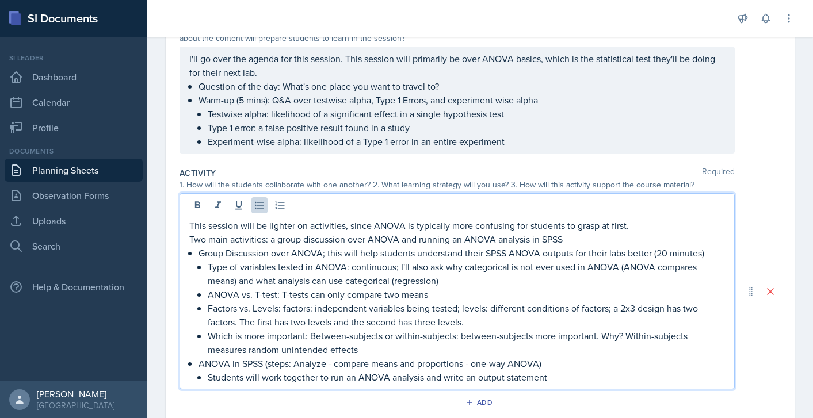
click at [321, 254] on p "Group Discussion over ANOVA; this will help students understand their SPSS ANOV…" at bounding box center [461, 253] width 526 height 14
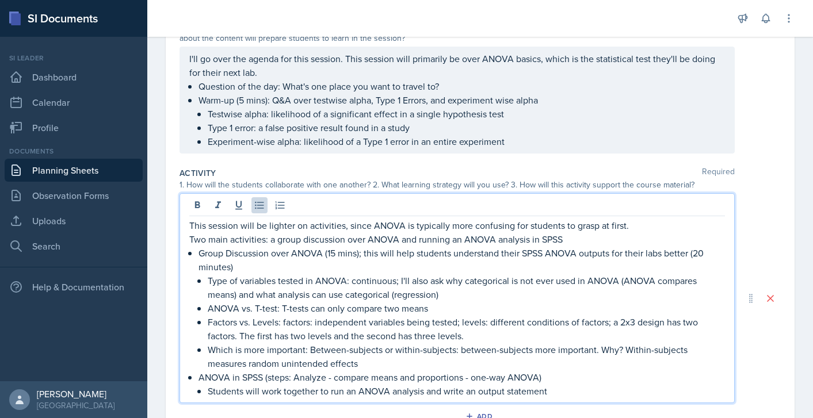
click at [567, 391] on p "Students will work together to run an ANOVA analysis and write an output statem…" at bounding box center [466, 391] width 517 height 14
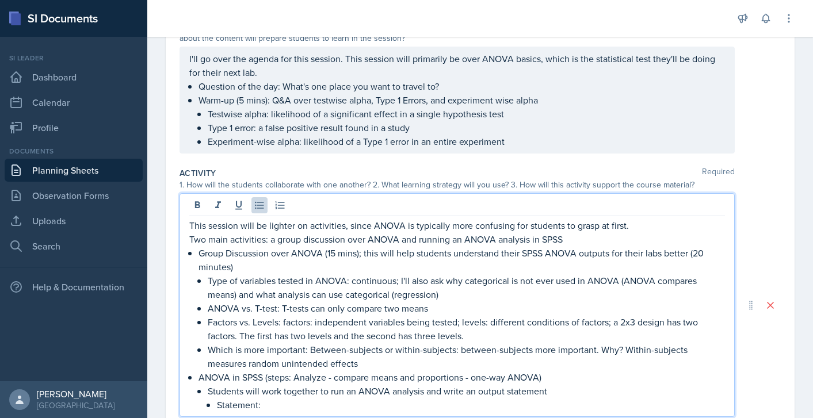
click at [636, 389] on p "Students will work together to run an ANOVA analysis and write an output statem…" at bounding box center [466, 391] width 517 height 14
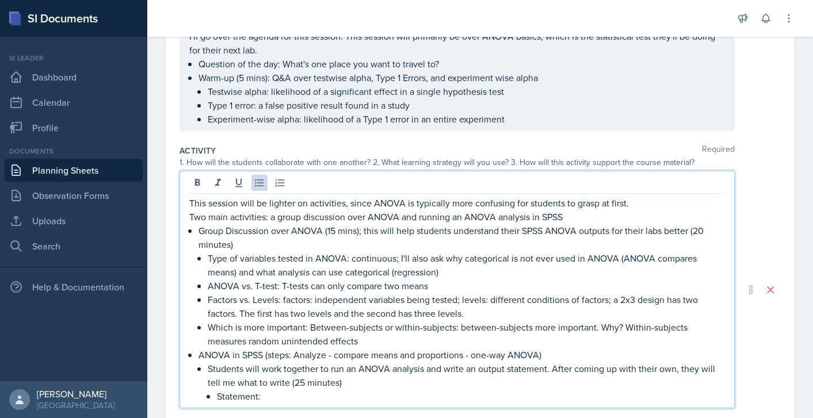
scroll to position [181, 0]
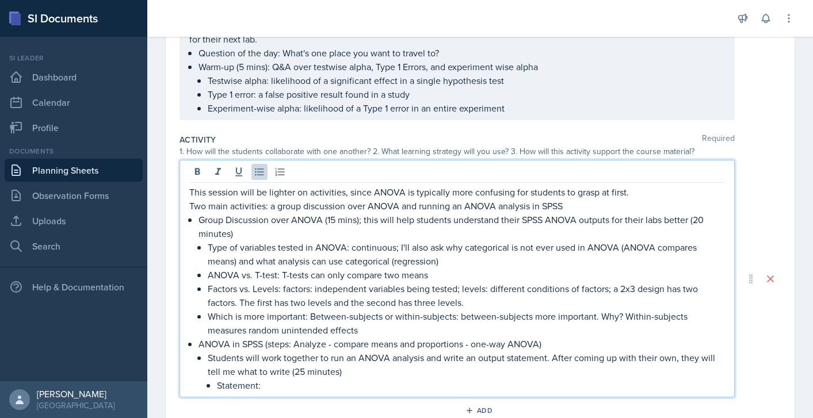
click at [329, 386] on p "Statement:" at bounding box center [471, 385] width 508 height 14
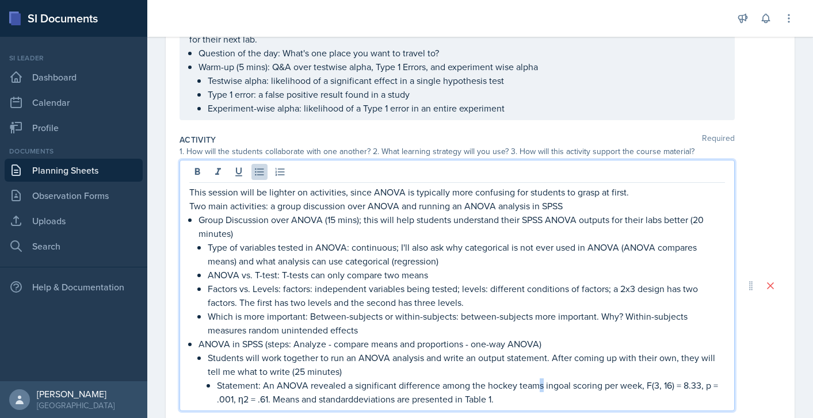
click at [536, 386] on p "Statement: An ANOVA revealed a significant difference among the hockey teams in…" at bounding box center [471, 392] width 508 height 28
drag, startPoint x: 638, startPoint y: 385, endPoint x: 473, endPoint y: 384, distance: 165.7
click at [473, 384] on p "Statement: An ANOVA revealed a significant difference among the hockey teams in…" at bounding box center [471, 392] width 508 height 28
click at [526, 387] on p "Statement: An ANOVA revealed a significant difference among _____, F(3, 16) = 8…" at bounding box center [471, 392] width 508 height 28
click at [549, 386] on p "Statement: An ANOVA revealed a significant difference among _____, F(DF) = 8.33…" at bounding box center [471, 392] width 508 height 28
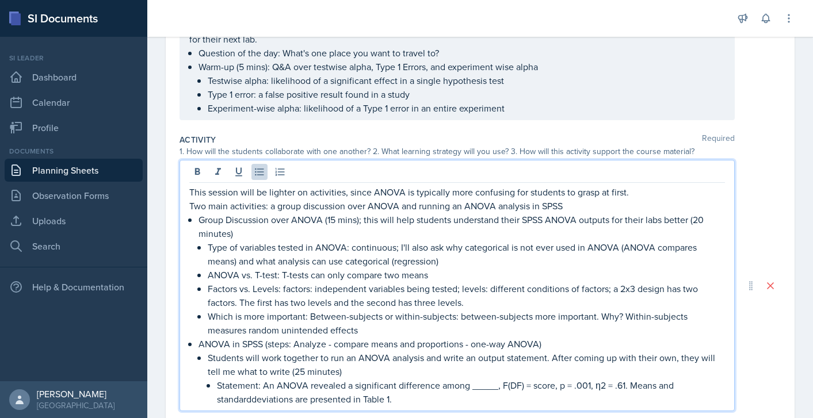
click at [590, 385] on p "Statement: An ANOVA revealed a significant difference among _____, F(DF) = scor…" at bounding box center [471, 392] width 508 height 28
click at [626, 388] on p "Statement: An ANOVA revealed a significant difference among _____, F(DF) = scor…" at bounding box center [471, 392] width 508 height 28
click at [627, 385] on p "Statement: An ANOVA revealed a significant difference among _____, F(DF) = scor…" at bounding box center [471, 392] width 508 height 28
click at [254, 404] on p "Statement: An ANOVA revealed a significant difference among _____, F(DF) = scor…" at bounding box center [471, 392] width 508 height 28
click at [424, 399] on p "Statement: An ANOVA revealed a significant difference among _____, F(DF) = scor…" at bounding box center [471, 392] width 508 height 28
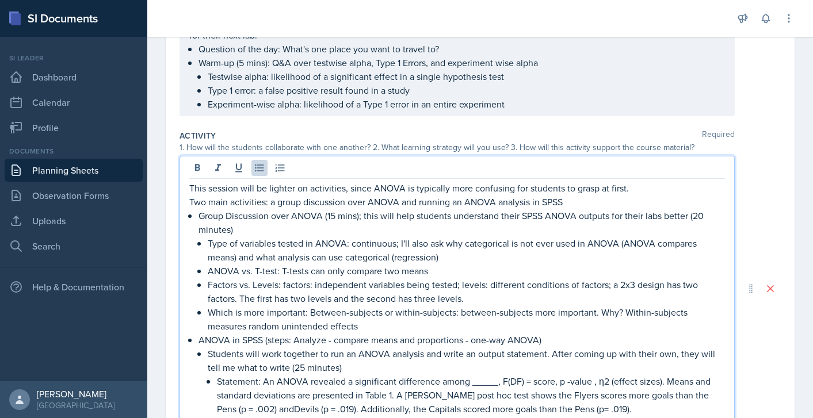
scroll to position [200, 0]
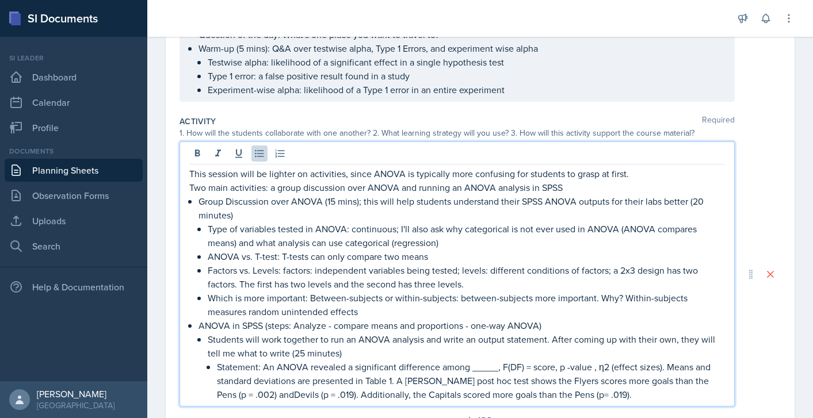
click at [435, 381] on p "Statement: An ANOVA revealed a significant difference among _____, F(DF) = scor…" at bounding box center [471, 380] width 508 height 41
drag, startPoint x: 319, startPoint y: 394, endPoint x: 278, endPoint y: 393, distance: 40.9
click at [278, 393] on p "Statement: An ANOVA revealed a significant difference among _____, F(DF) = scor…" at bounding box center [471, 380] width 508 height 41
click at [236, 394] on p "Statement: An ANOVA revealed a significant difference among _____, F(DF) = scor…" at bounding box center [471, 380] width 508 height 41
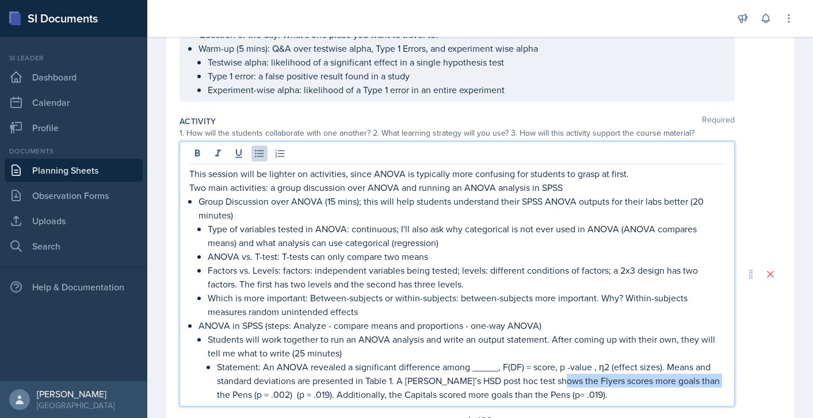
drag, startPoint x: 236, startPoint y: 396, endPoint x: 559, endPoint y: 384, distance: 322.9
click at [559, 384] on p "Statement: An ANOVA revealed a significant difference among _____, F(DF) = scor…" at bounding box center [471, 380] width 508 height 41
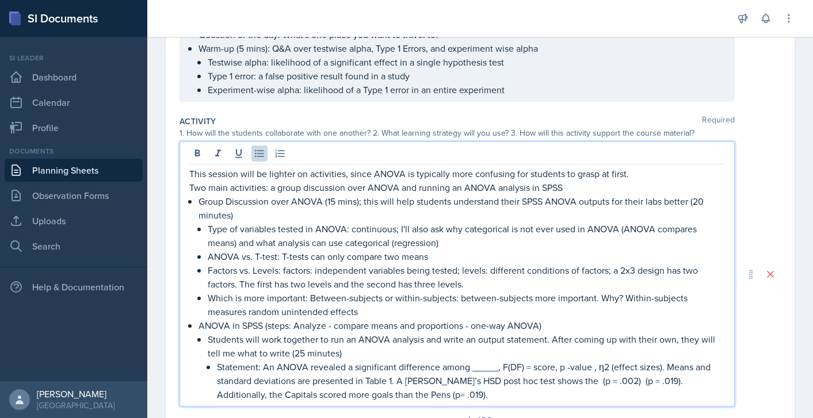
click at [640, 381] on p "Statement: An ANOVA revealed a significant difference among _____, F(DF) = scor…" at bounding box center [471, 380] width 508 height 41
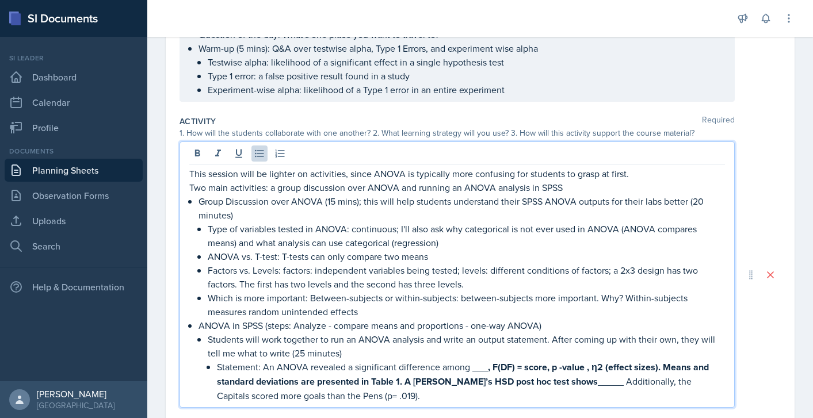
click at [552, 381] on strong ", F(DF) = score, p -value , η2 (effect sizes). Means and standard deviations ar…" at bounding box center [464, 375] width 494 height 28
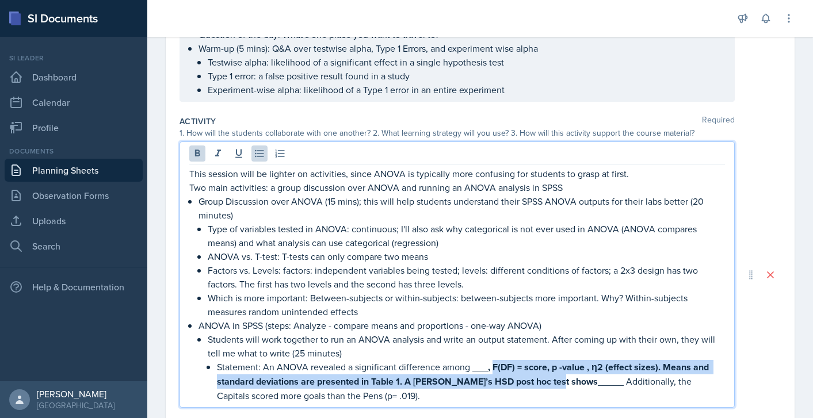
drag, startPoint x: 552, startPoint y: 381, endPoint x: 491, endPoint y: 364, distance: 63.9
click at [491, 364] on strong ", F(DF) = score, p -value , η2 (effect sizes). Means and standard deviations ar…" at bounding box center [464, 375] width 494 height 28
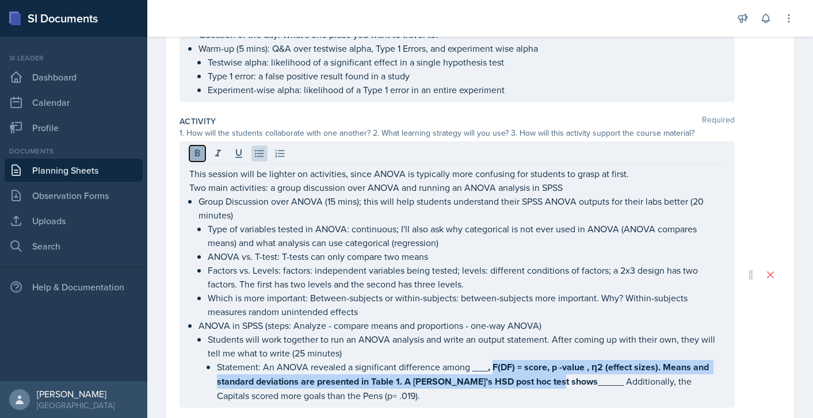
click at [196, 147] on button at bounding box center [197, 154] width 16 height 16
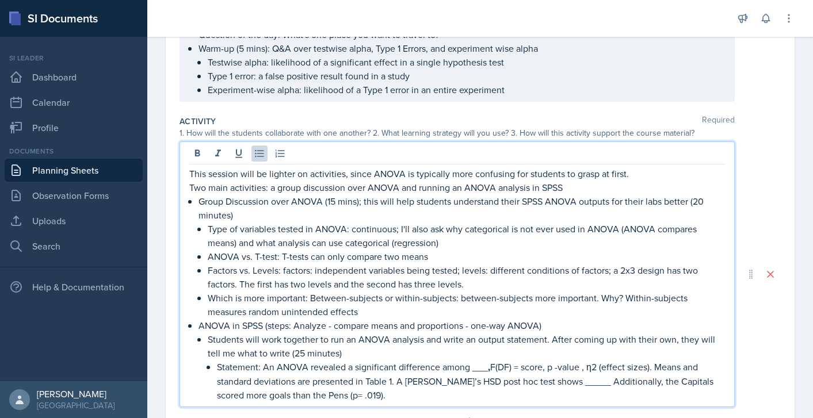
click at [565, 384] on p "Statement: An ANOVA revealed a significant difference among ___ , F(DF) = score…" at bounding box center [471, 381] width 508 height 42
click at [569, 384] on p "Statement: An ANOVA revealed a significant difference among ___ , F(DF) = score…" at bounding box center [471, 381] width 508 height 42
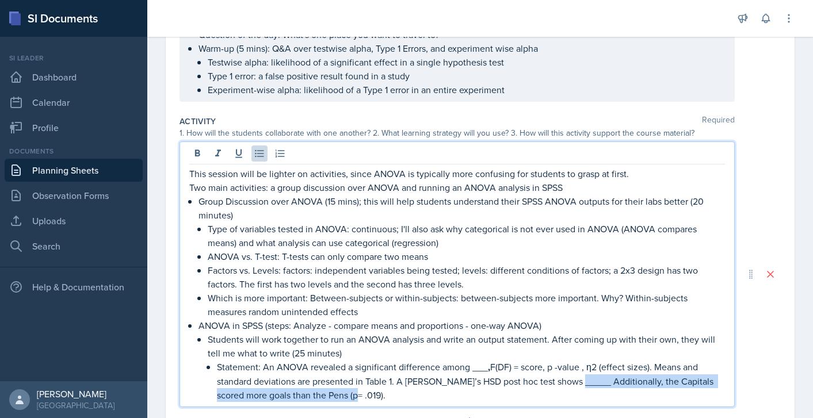
drag, startPoint x: 562, startPoint y: 399, endPoint x: 581, endPoint y: 380, distance: 26.8
click at [581, 380] on p "Statement: An ANOVA revealed a significant difference among ___ , F(DF) = score…" at bounding box center [471, 381] width 508 height 42
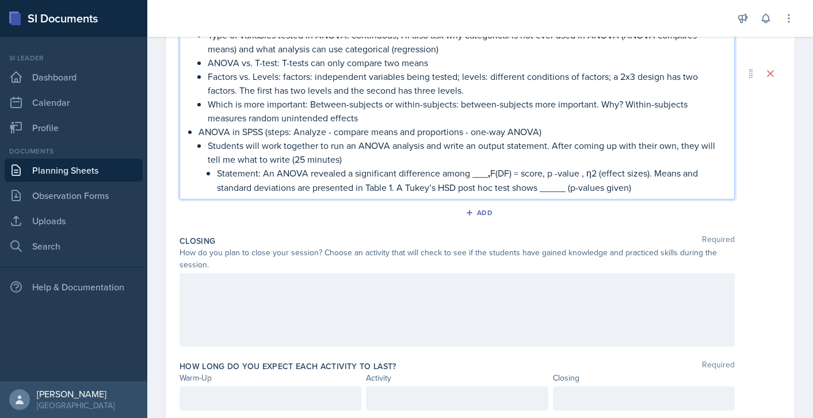
click at [303, 303] on div at bounding box center [456, 310] width 555 height 74
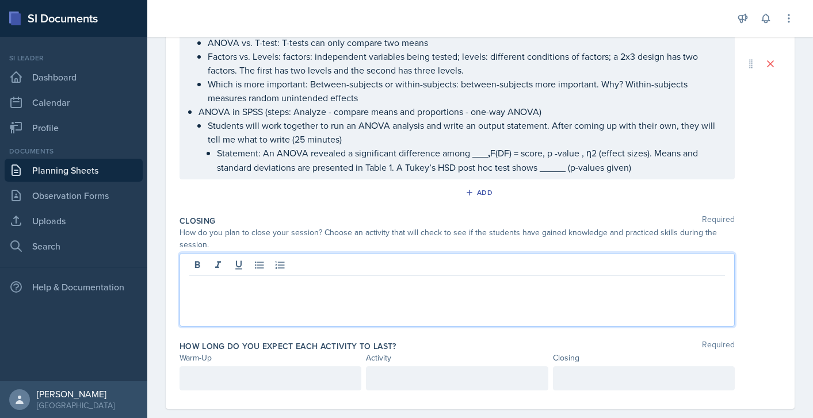
scroll to position [393, 0]
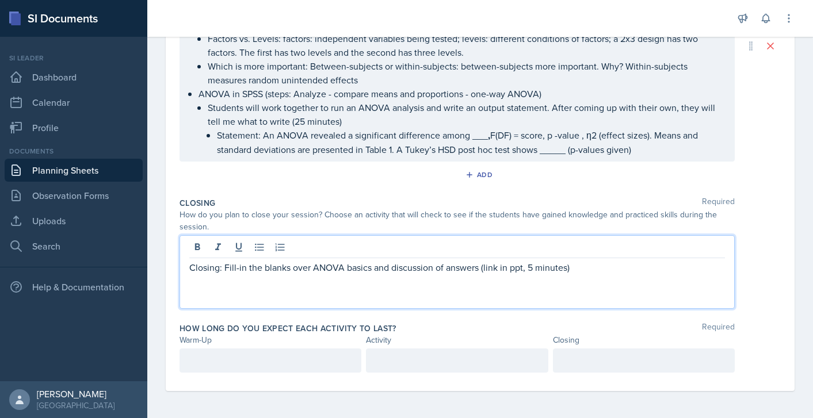
click at [258, 355] on p at bounding box center [270, 361] width 162 height 14
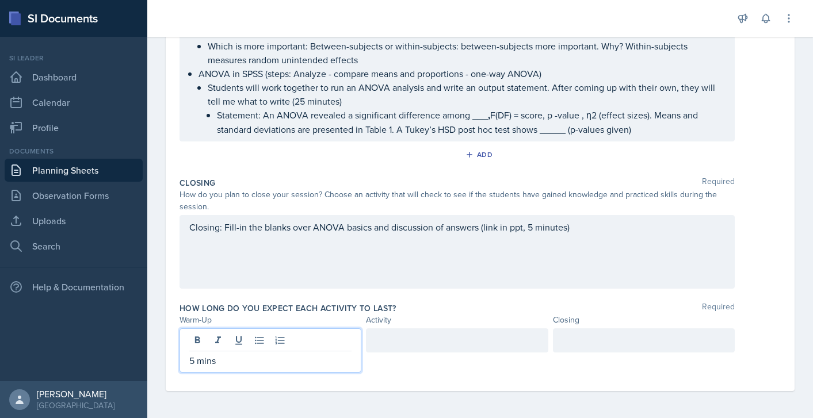
click at [396, 342] on div at bounding box center [457, 340] width 182 height 24
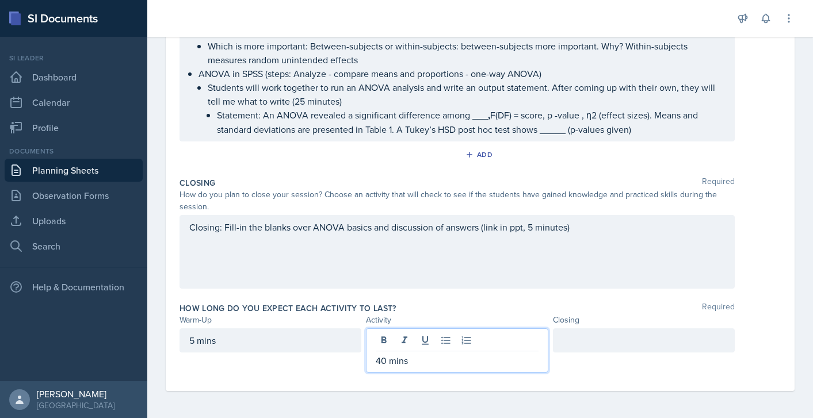
click at [584, 345] on div at bounding box center [644, 340] width 182 height 24
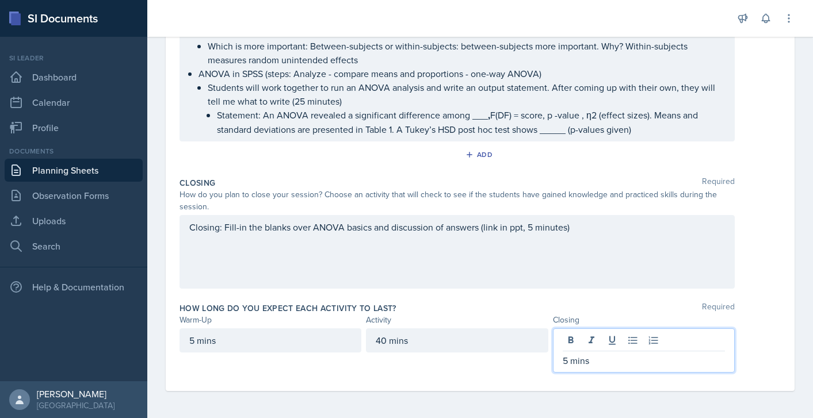
scroll to position [0, 0]
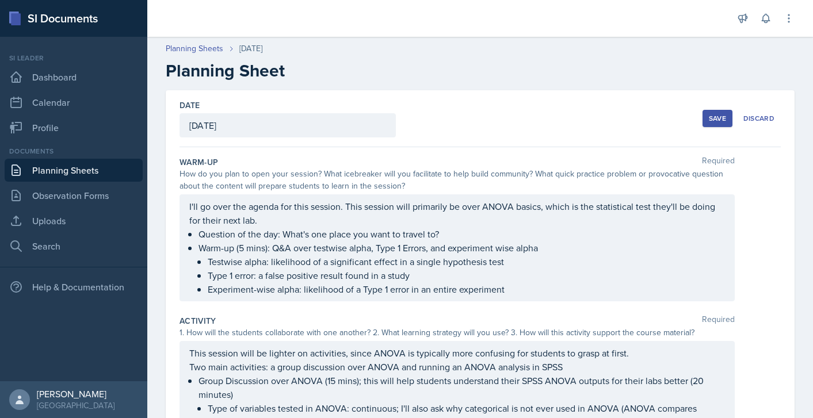
click at [709, 114] on div "Save" at bounding box center [717, 118] width 17 height 9
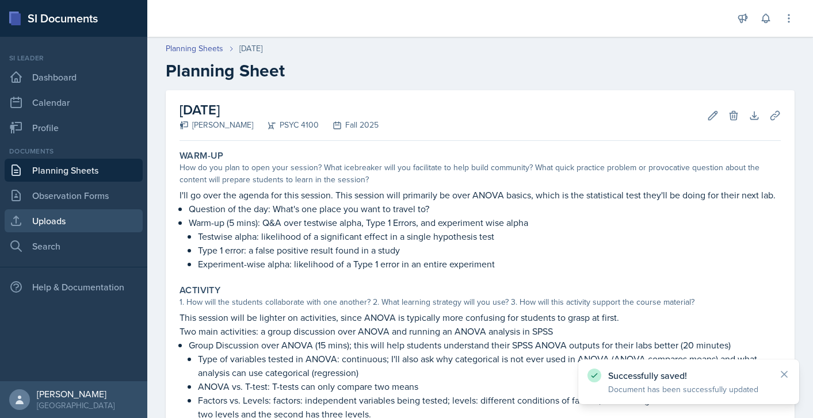
click at [49, 227] on link "Uploads" at bounding box center [74, 220] width 138 height 23
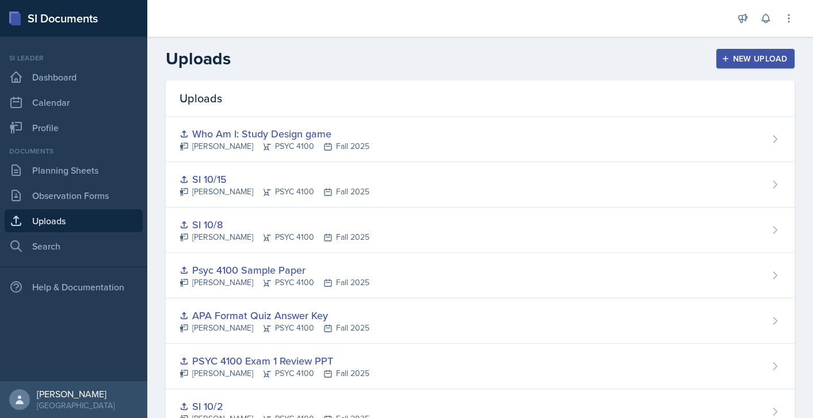
click at [728, 56] on div "New Upload" at bounding box center [756, 58] width 64 height 9
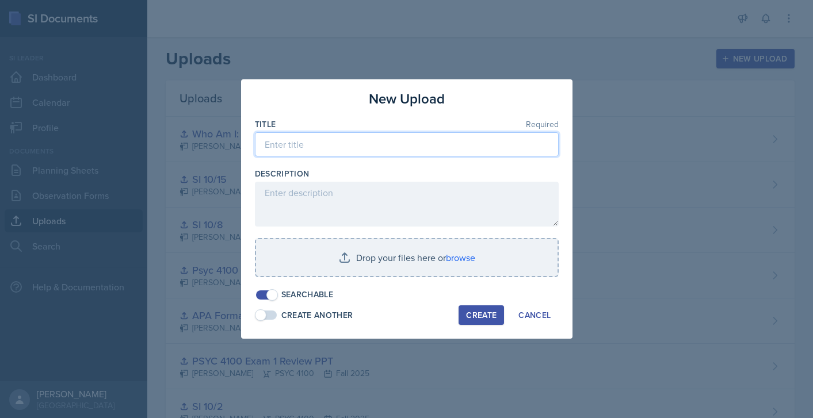
click at [379, 148] on input at bounding box center [407, 144] width 304 height 24
click at [499, 154] on input at bounding box center [407, 144] width 304 height 24
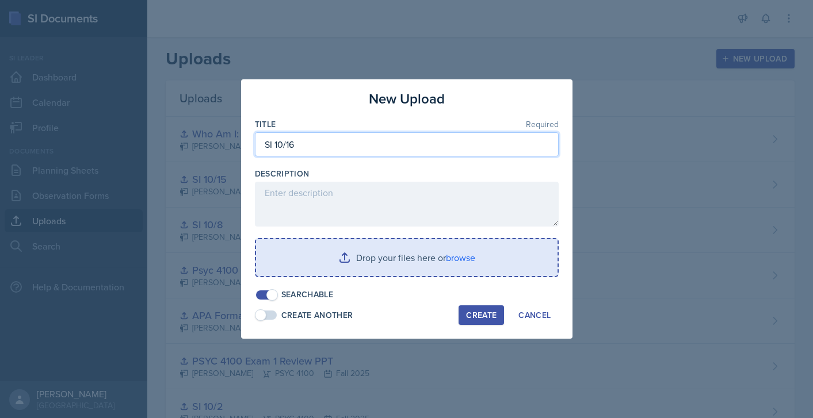
type input "SI 10/16"
click at [491, 247] on input "file" at bounding box center [406, 257] width 301 height 37
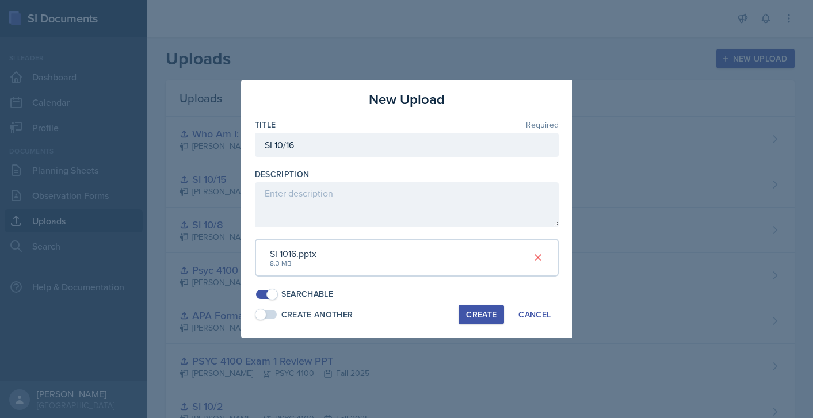
click at [485, 320] on button "Create" at bounding box center [480, 315] width 45 height 20
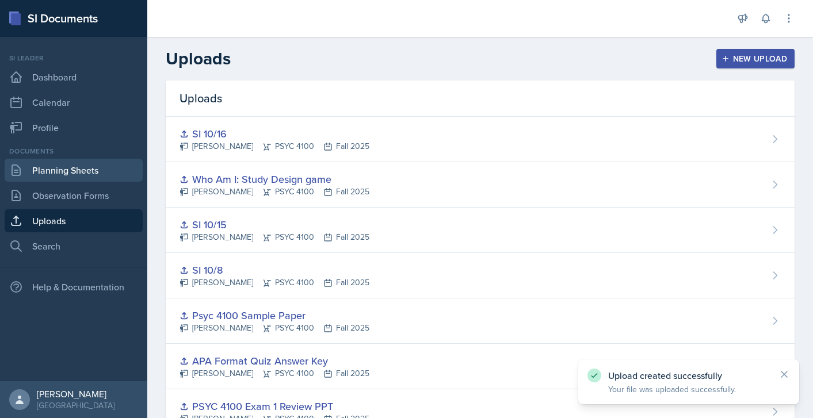
click at [87, 175] on link "Planning Sheets" at bounding box center [74, 170] width 138 height 23
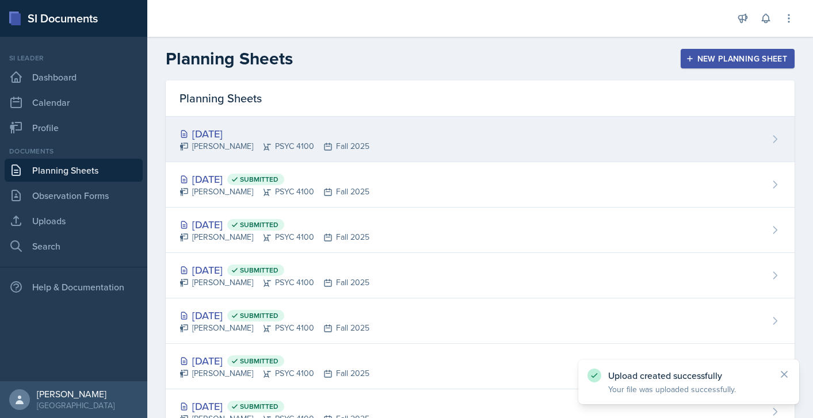
click at [312, 131] on div "[DATE]" at bounding box center [274, 134] width 190 height 16
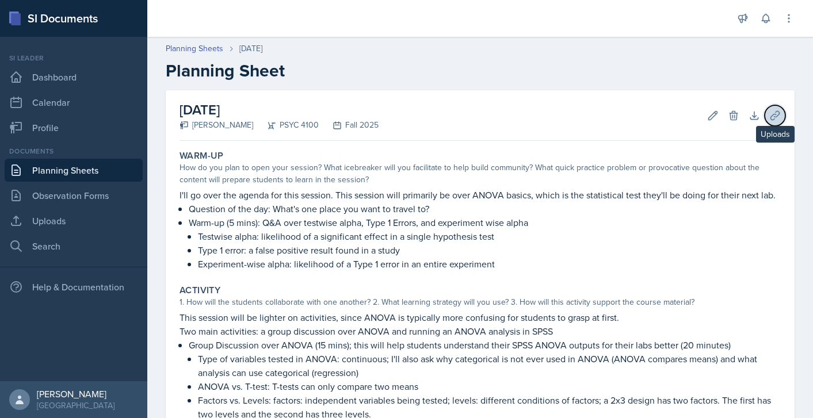
click at [769, 110] on icon at bounding box center [775, 116] width 12 height 12
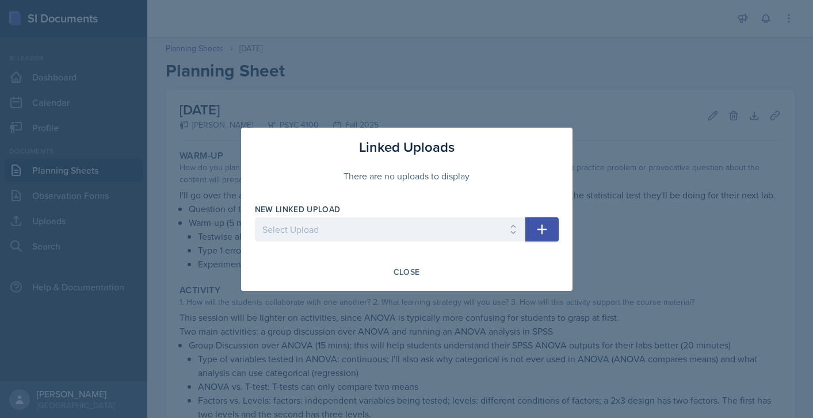
click at [543, 223] on icon "button" at bounding box center [542, 230] width 14 height 14
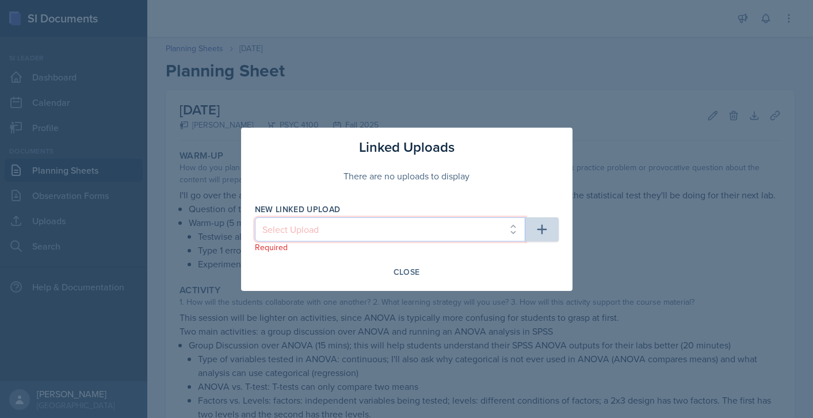
click at [504, 233] on select "Select Upload SI1 Practice Quiz SI1 Powerpoint SI2 Powerpoint SI3 Powerpoint SI…" at bounding box center [390, 229] width 270 height 24
select select "9f59d91e-a00b-48fd-8a60-0673a4bf5937"
click at [255, 217] on select "Select Upload SI1 Practice Quiz SI1 Powerpoint SI2 Powerpoint SI3 Powerpoint SI…" at bounding box center [390, 229] width 270 height 24
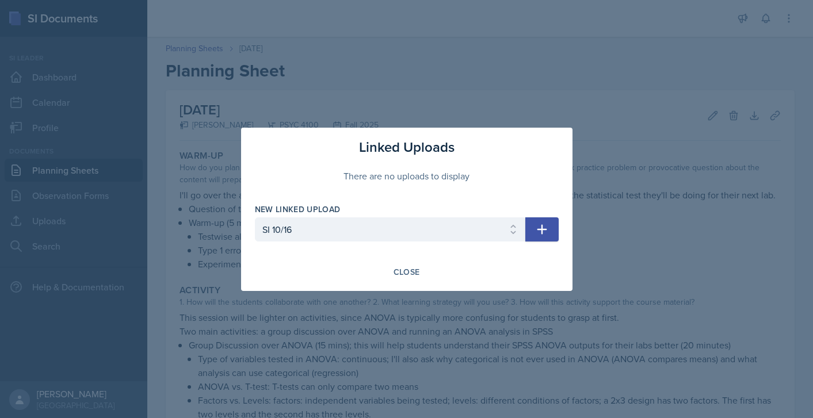
click at [542, 225] on icon "button" at bounding box center [542, 229] width 10 height 10
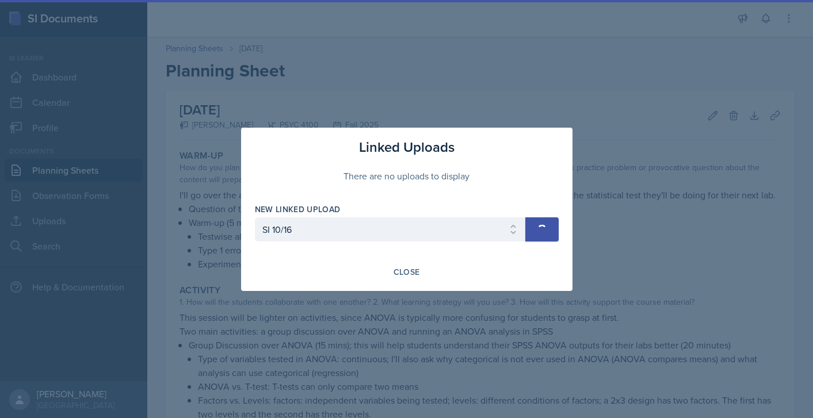
select select
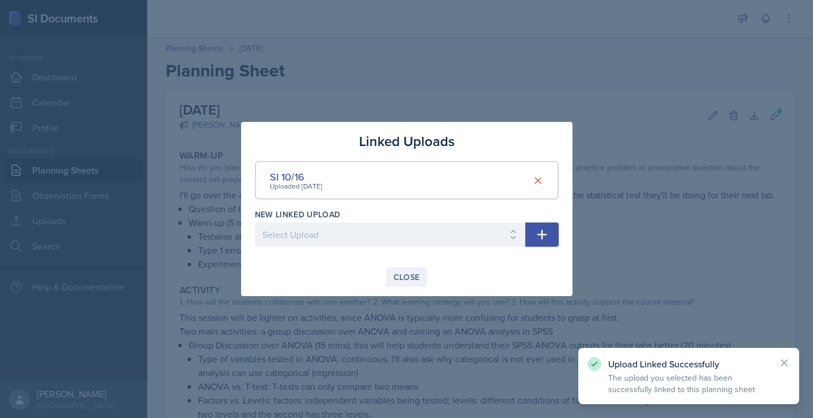
click at [419, 274] on div "Close" at bounding box center [406, 277] width 26 height 9
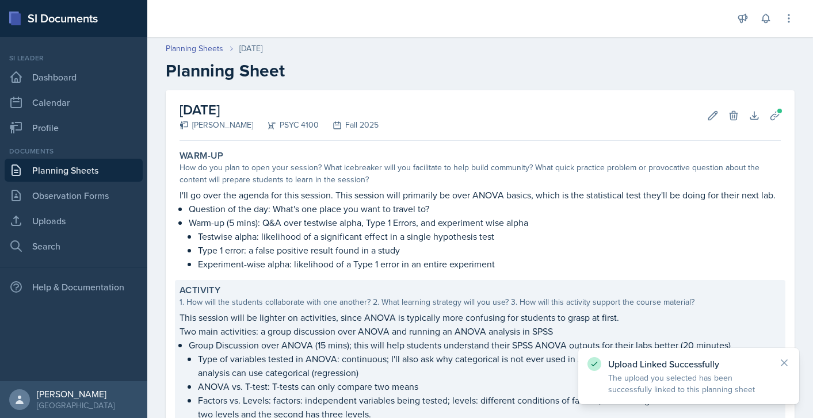
scroll to position [300, 0]
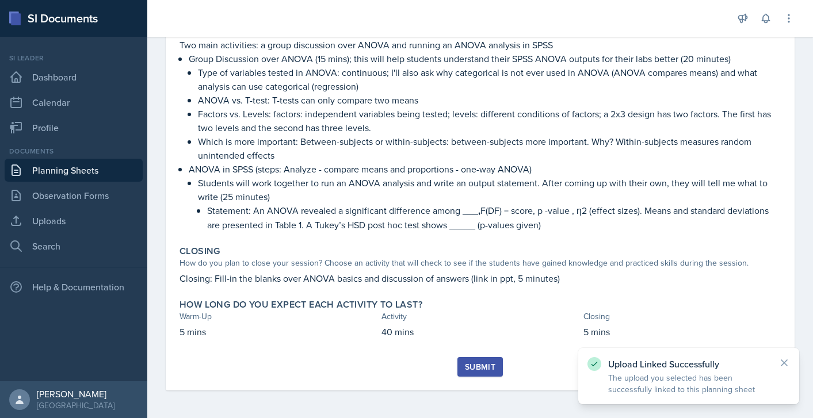
click at [479, 372] on div "Submit" at bounding box center [480, 366] width 30 height 9
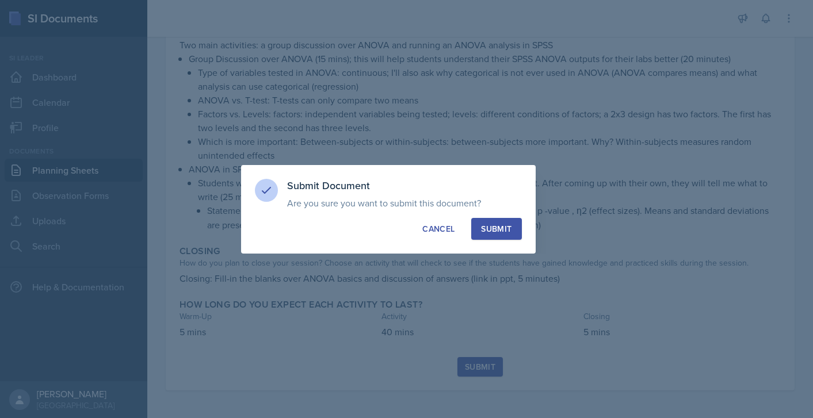
click at [505, 233] on div "Submit" at bounding box center [496, 229] width 30 height 12
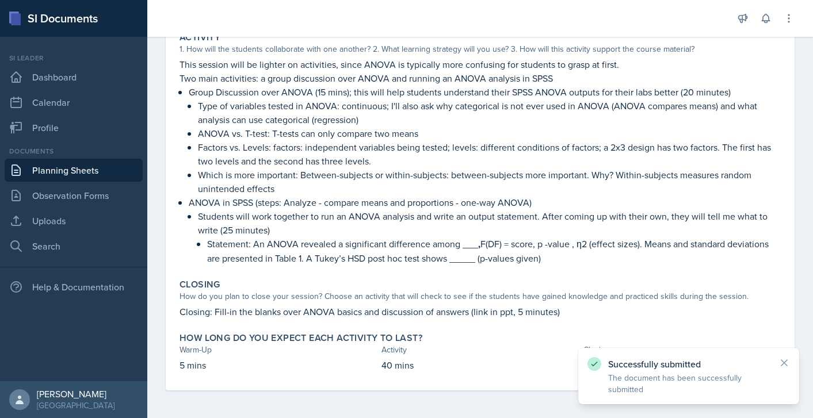
scroll to position [0, 0]
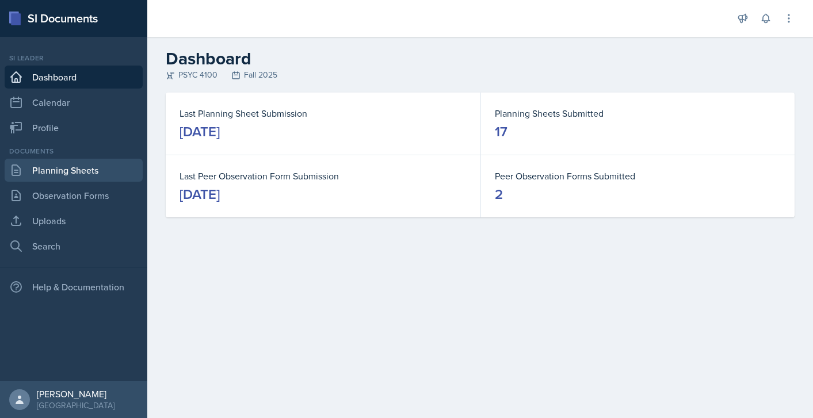
click at [107, 166] on link "Planning Sheets" at bounding box center [74, 170] width 138 height 23
